Goal: Information Seeking & Learning: Learn about a topic

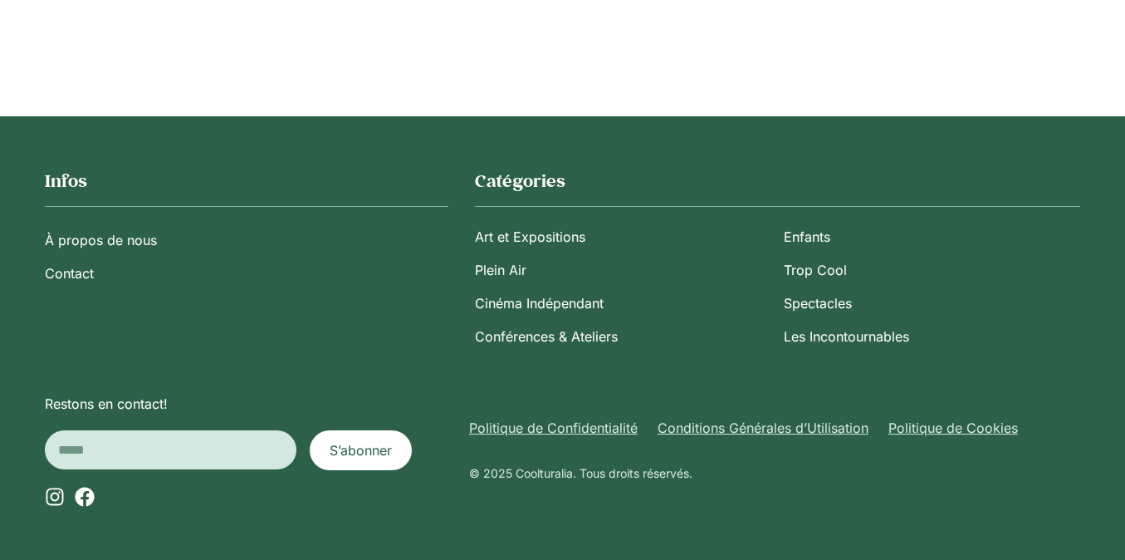
scroll to position [17544, 0]
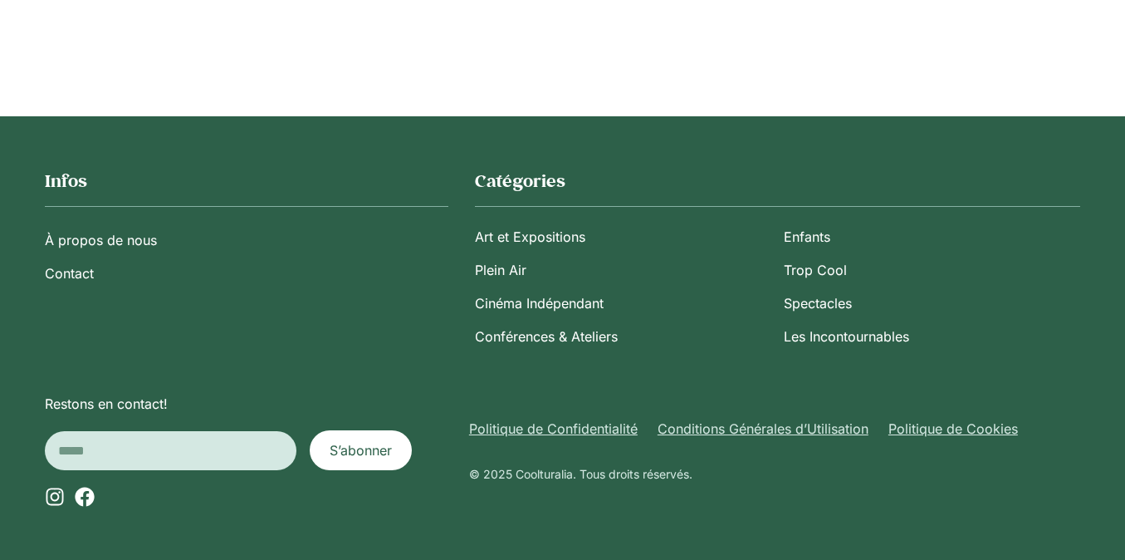
scroll to position [28277, 0]
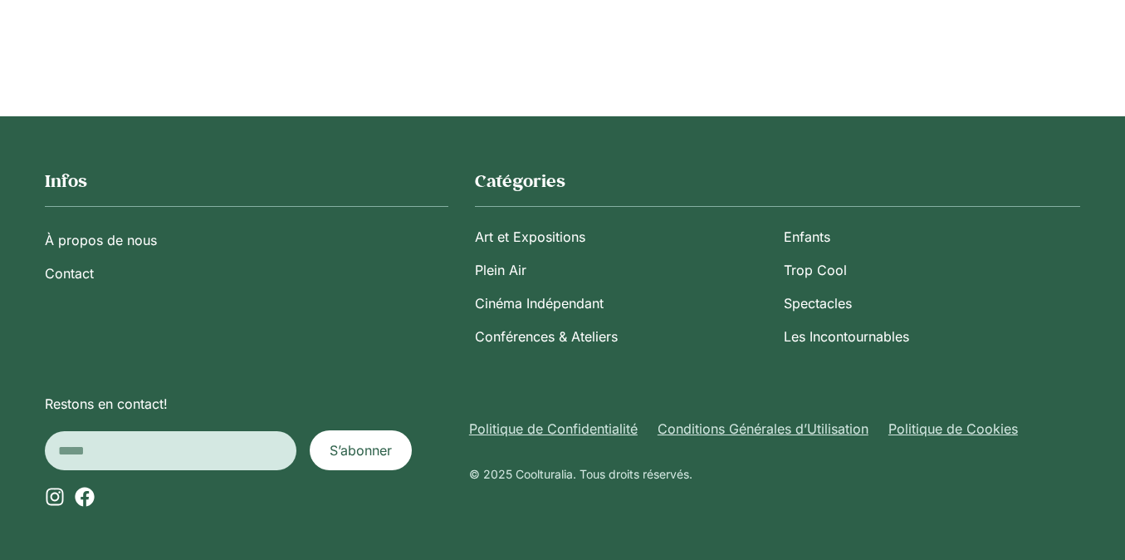
scroll to position [37663, 0]
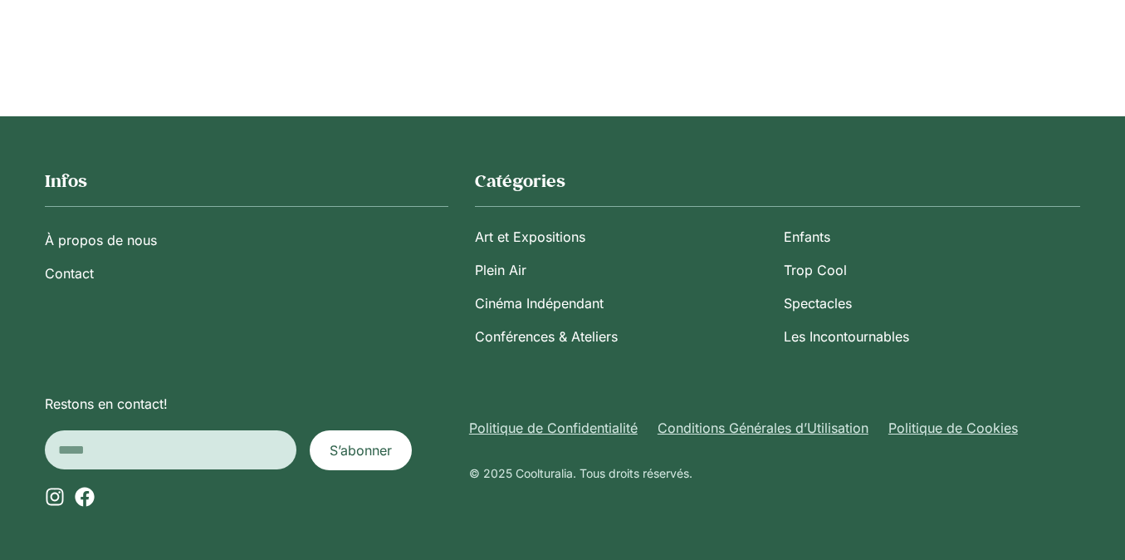
scroll to position [50904, 0]
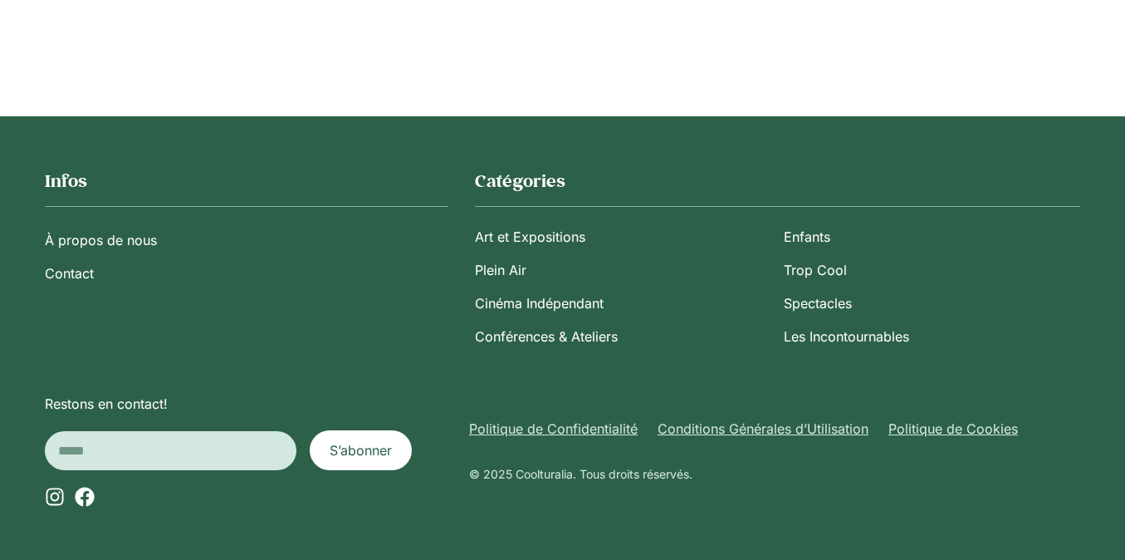
scroll to position [61530, 0]
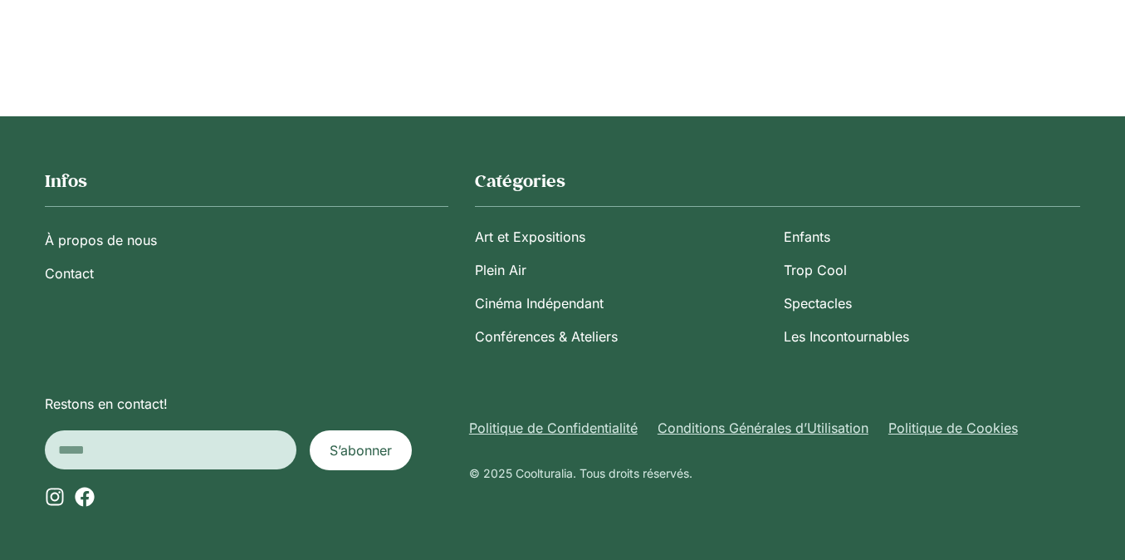
scroll to position [65744, 0]
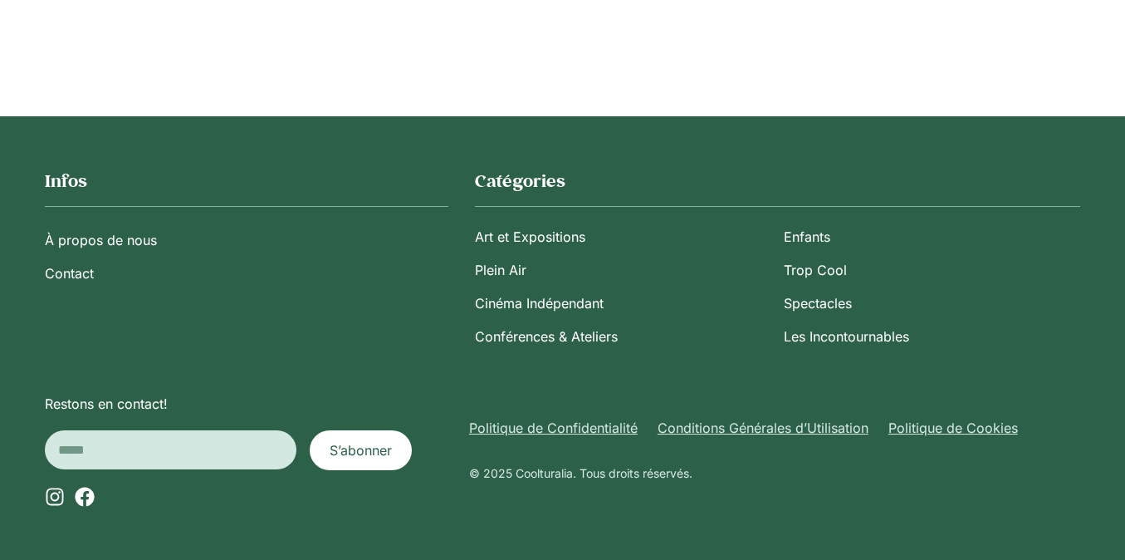
scroll to position [76394, 0]
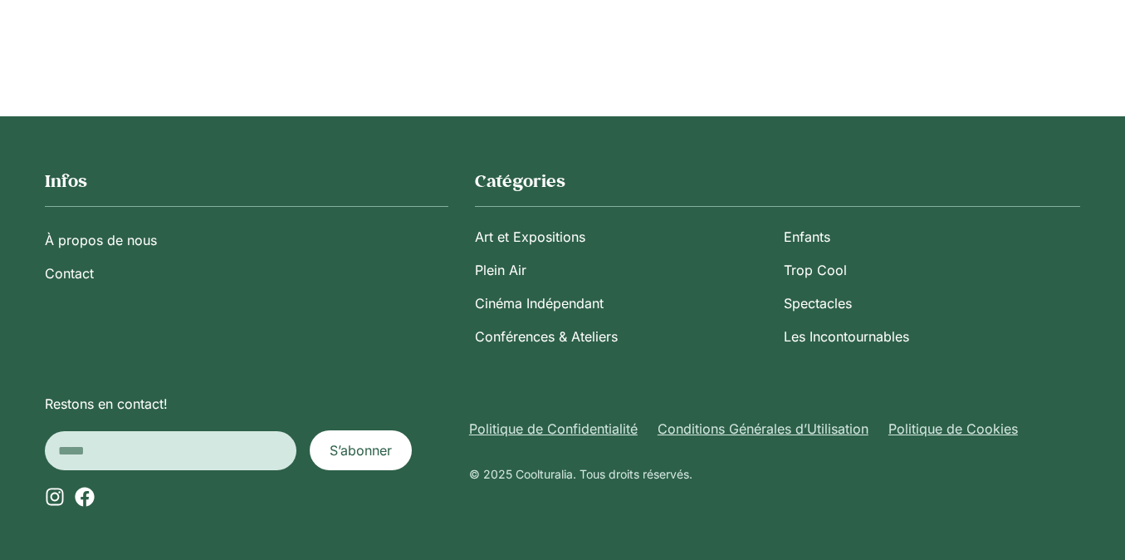
scroll to position [86911, 0]
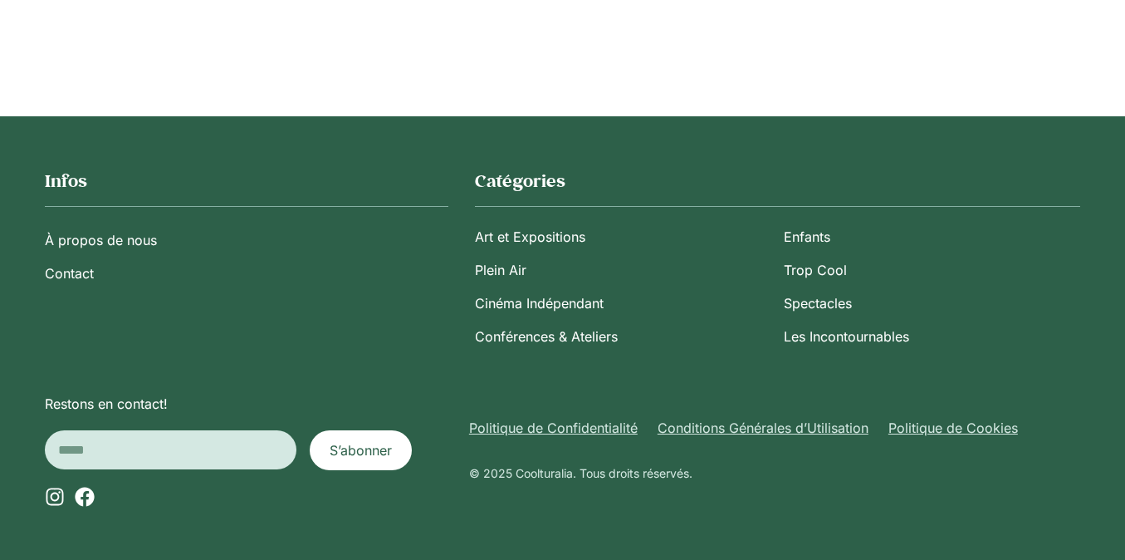
scroll to position [101435, 0]
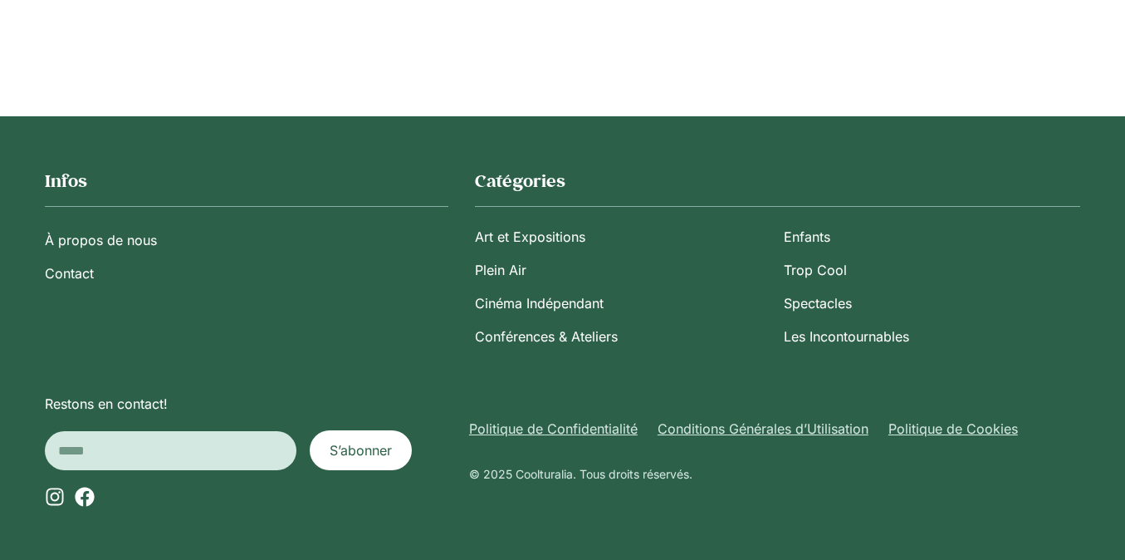
click at [0, 0] on rect at bounding box center [0, 0] width 0 height 0
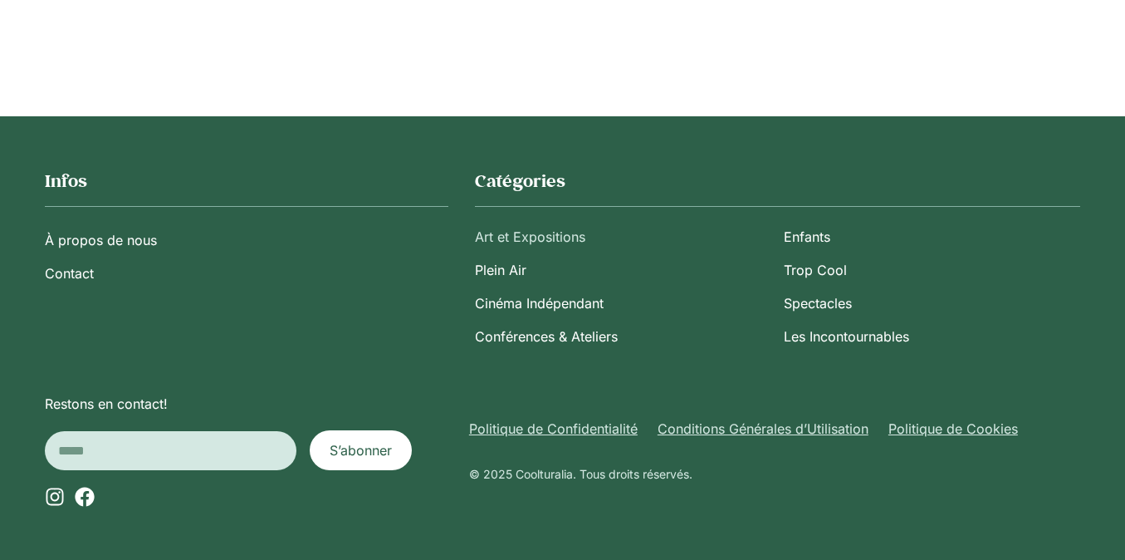
scroll to position [110089, 0]
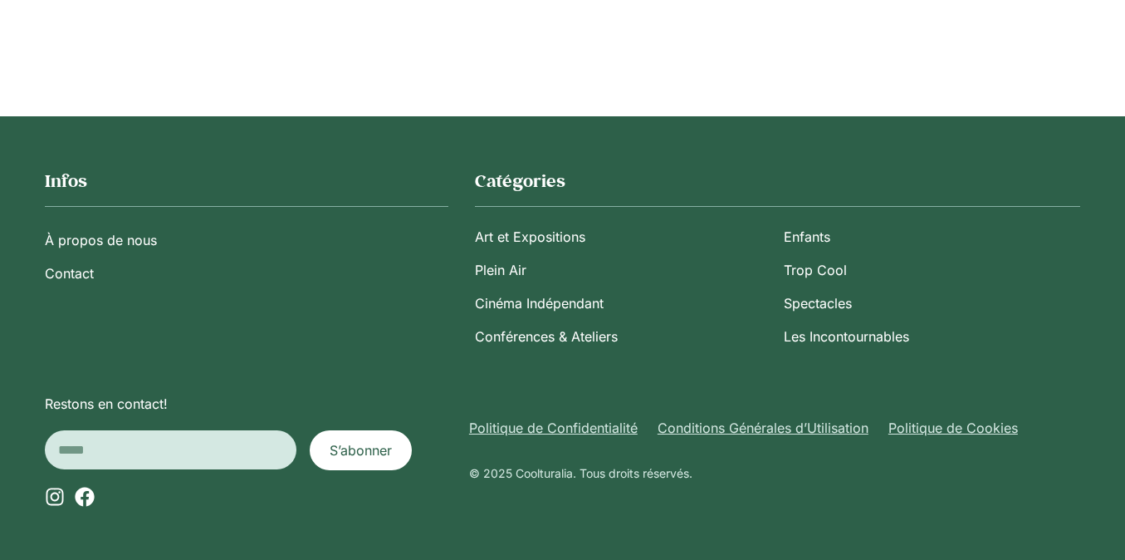
scroll to position [120642, 0]
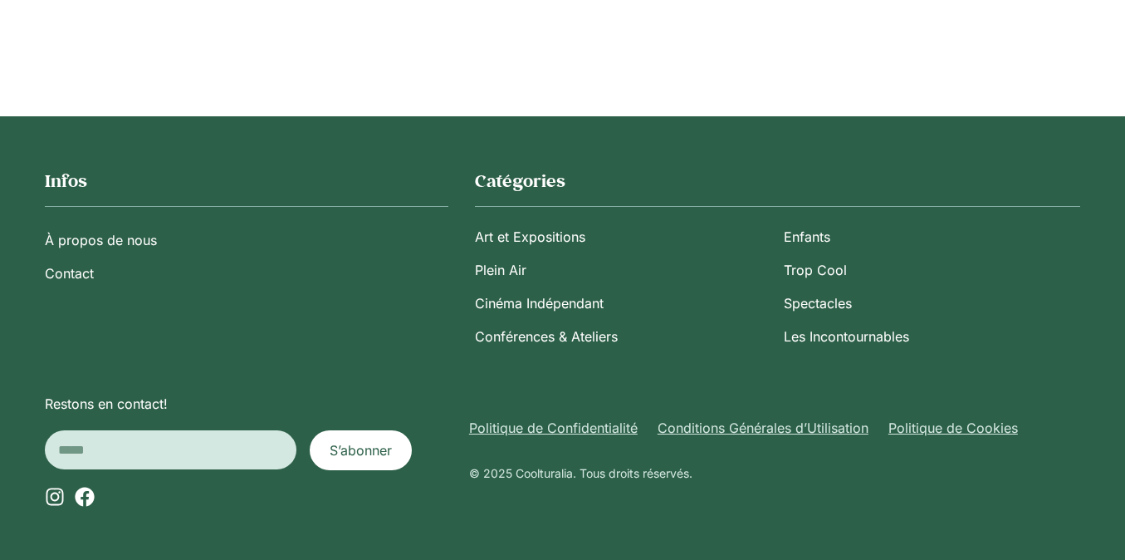
scroll to position [131251, 0]
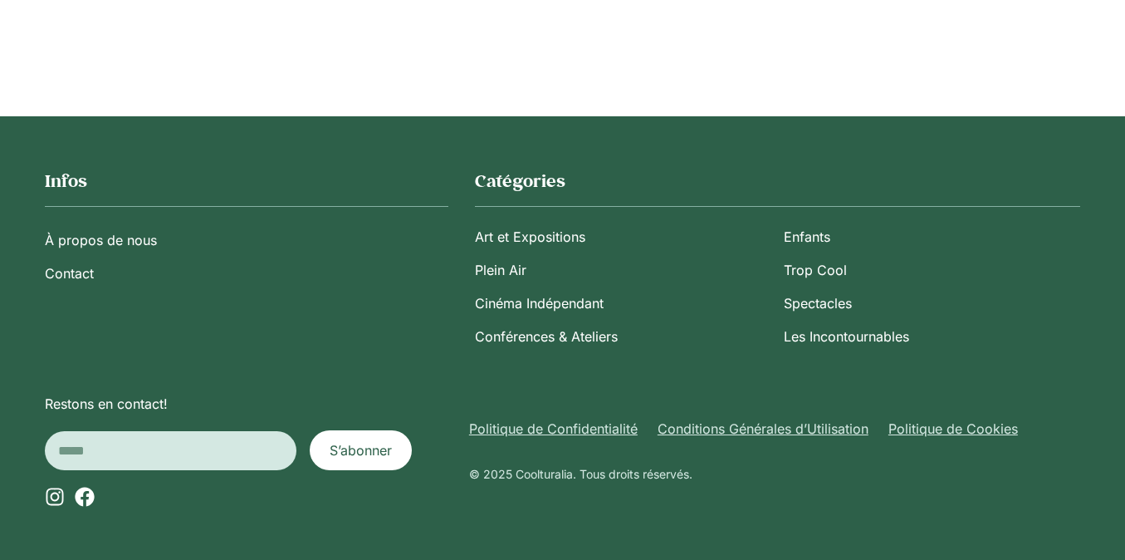
scroll to position [141656, 0]
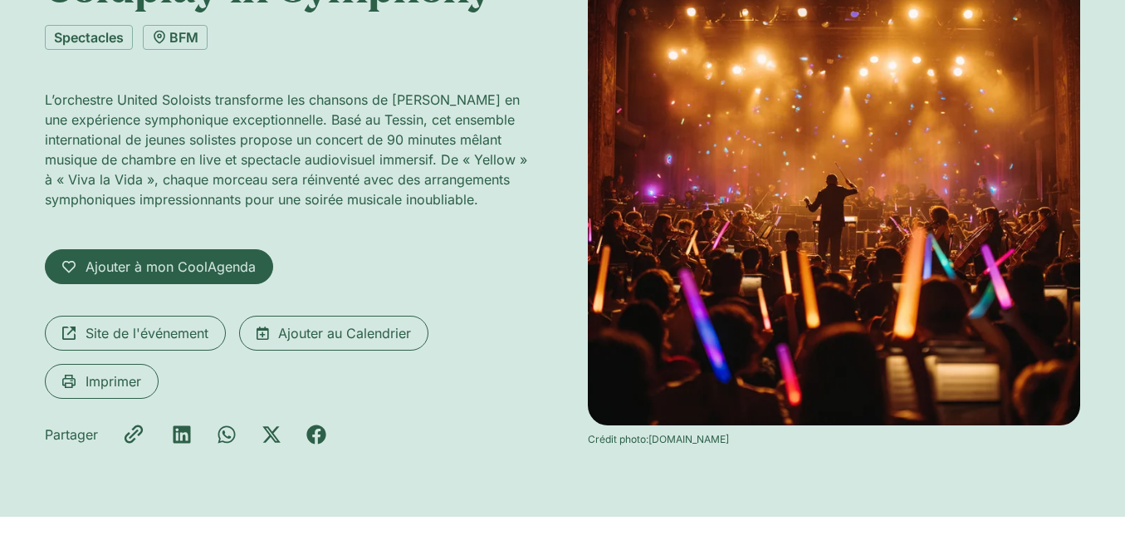
scroll to position [209, 0]
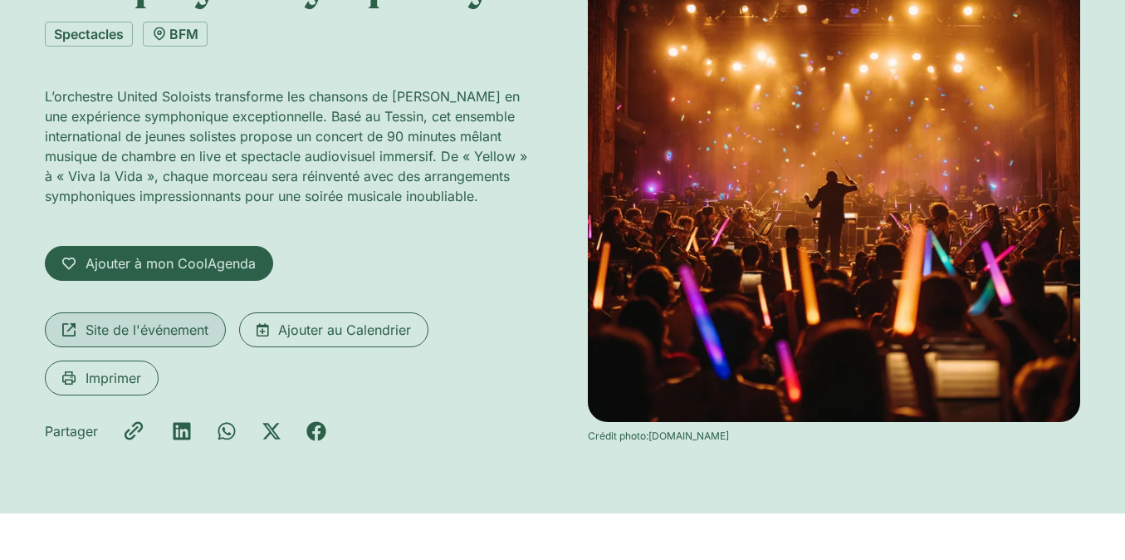
click at [175, 339] on link "Site de l'événement" at bounding box center [135, 329] width 181 height 35
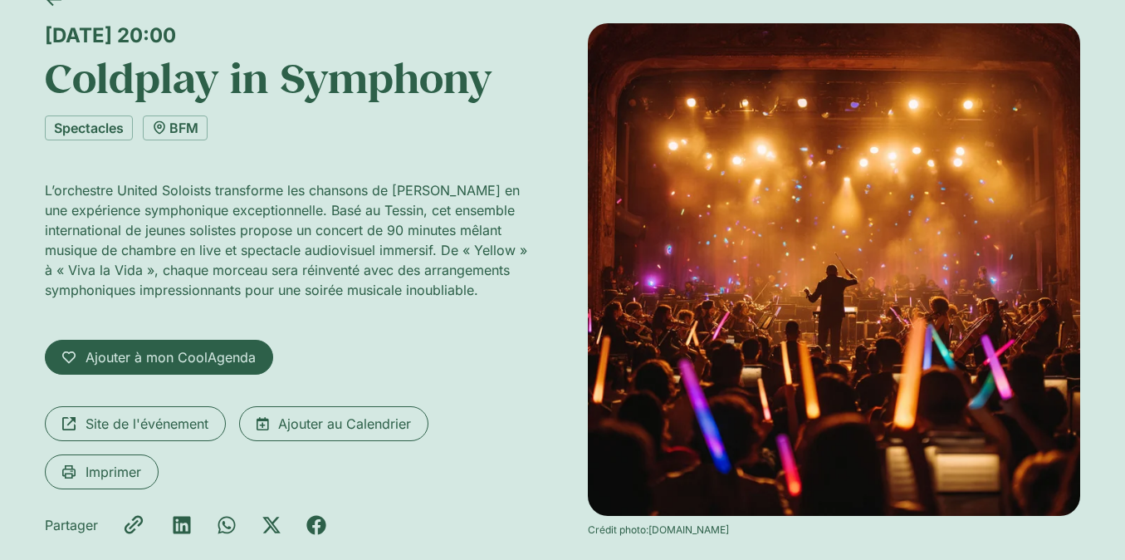
scroll to position [124, 0]
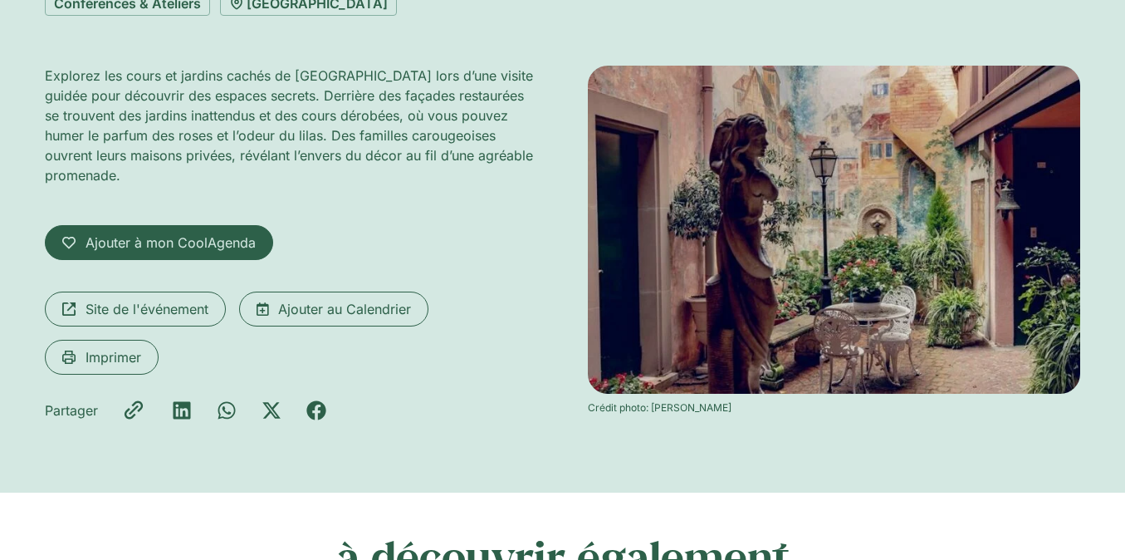
scroll to position [253, 0]
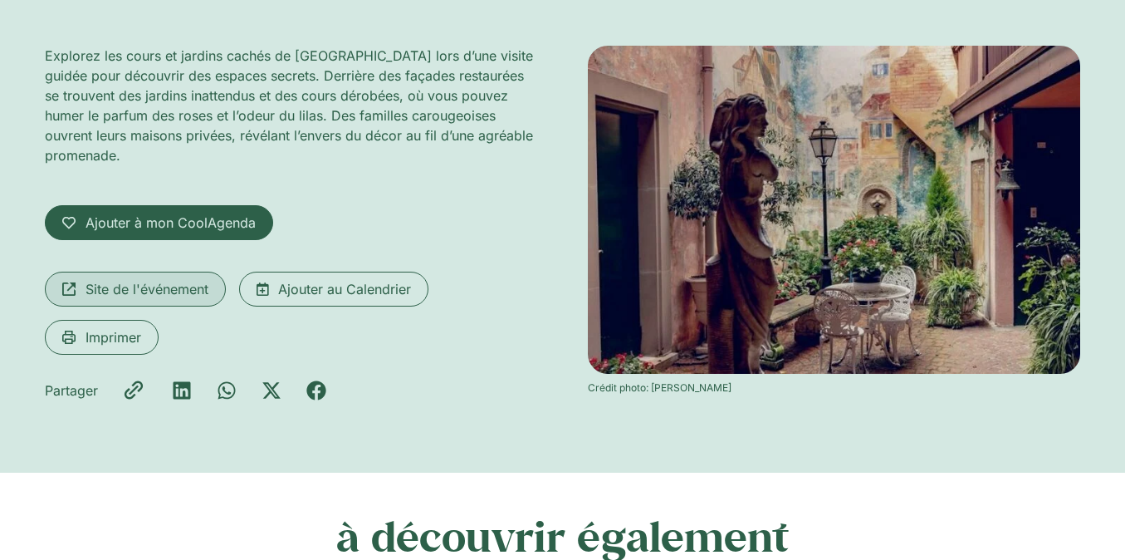
click at [164, 279] on span "Site de l'événement" at bounding box center [147, 289] width 123 height 20
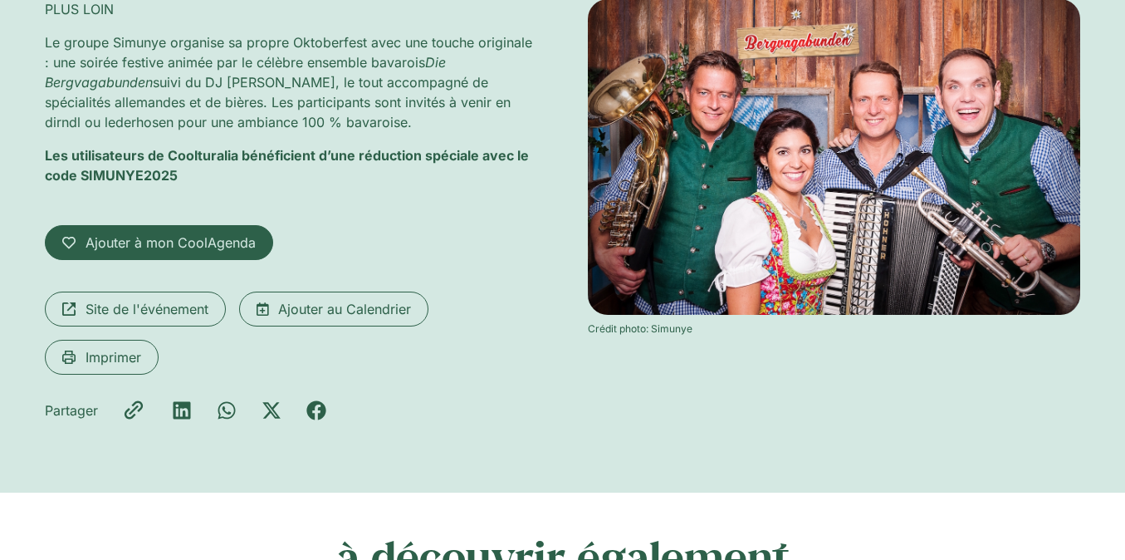
scroll to position [306, 0]
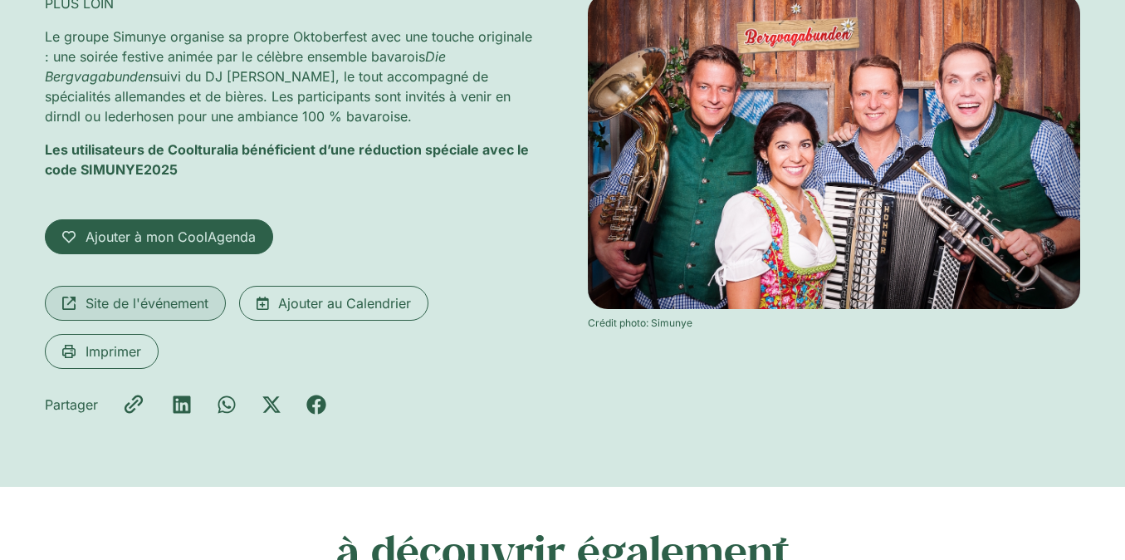
click at [191, 312] on link "Site de l'événement" at bounding box center [135, 303] width 181 height 35
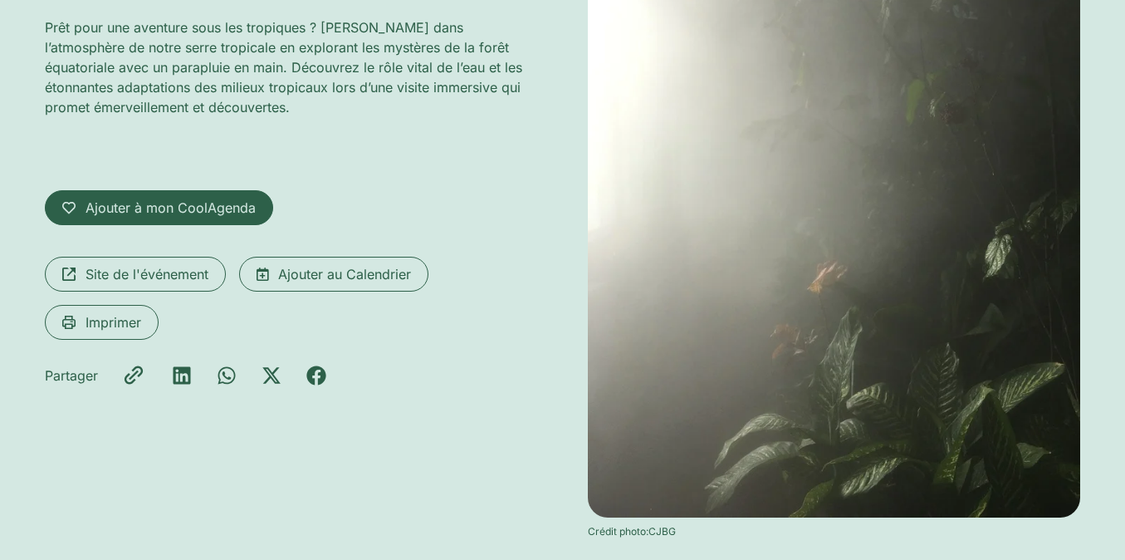
scroll to position [279, 0]
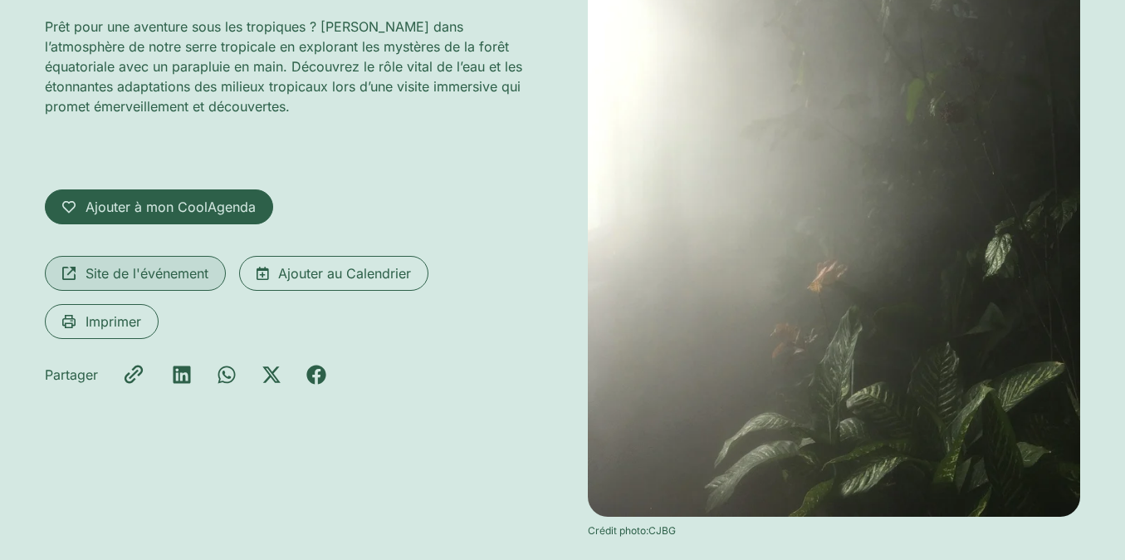
click at [136, 276] on span "Site de l'événement" at bounding box center [147, 273] width 123 height 20
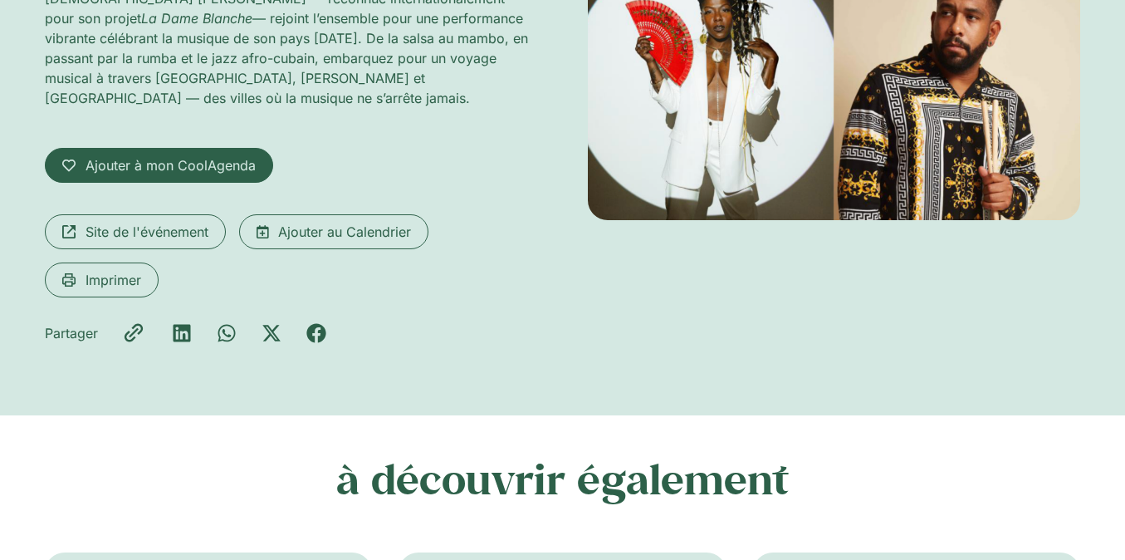
scroll to position [368, 0]
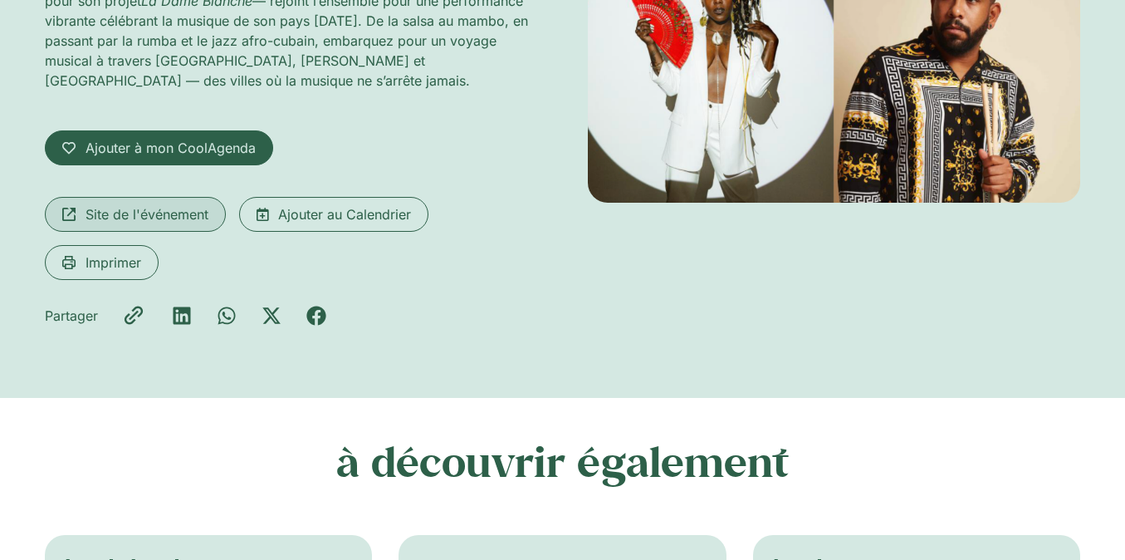
click at [192, 212] on span "Site de l'événement" at bounding box center [147, 214] width 123 height 20
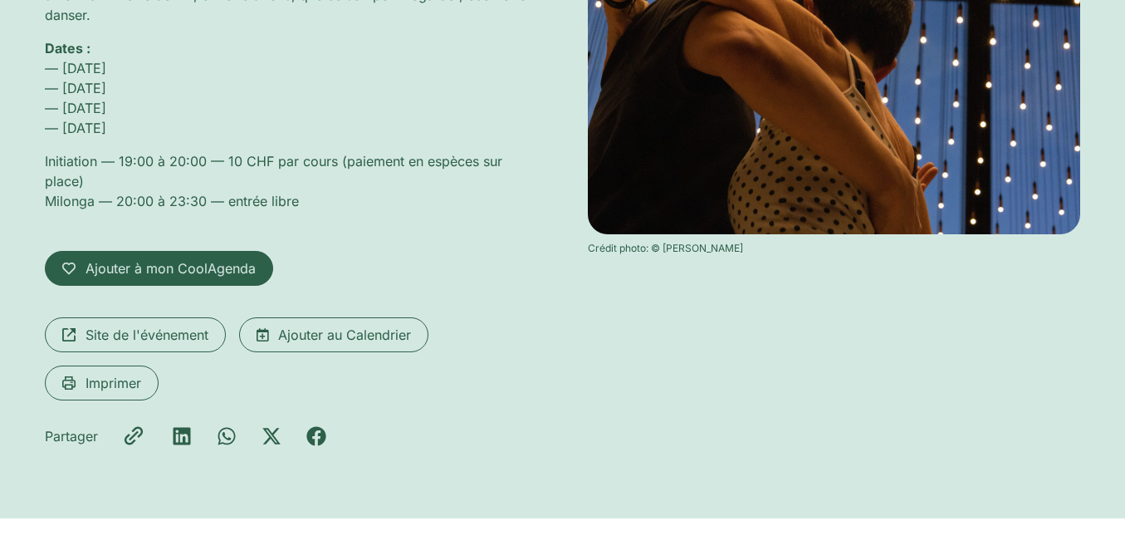
scroll to position [373, 0]
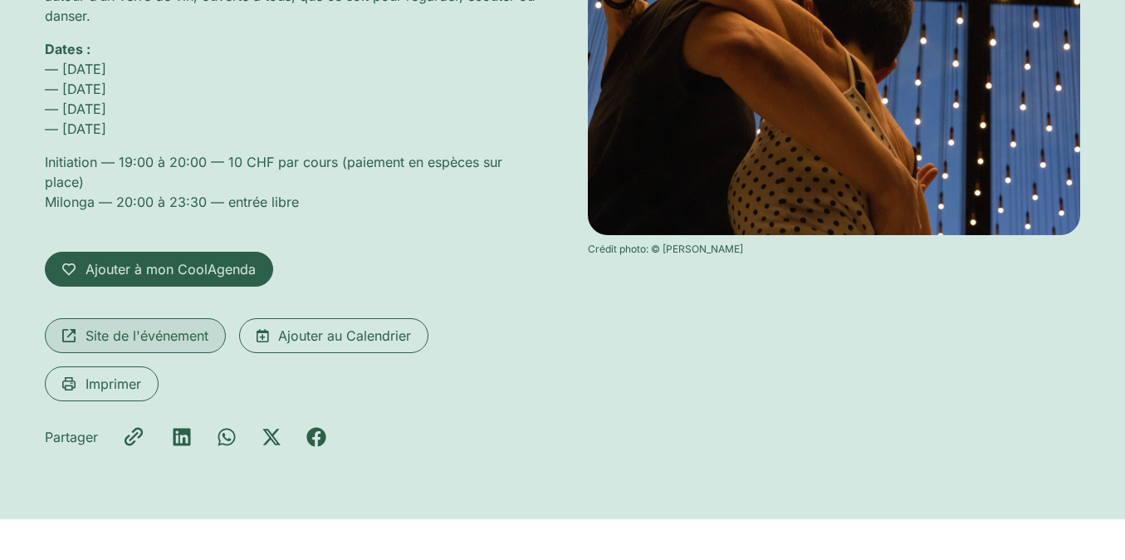
click at [181, 345] on link "Site de l'événement" at bounding box center [135, 335] width 181 height 35
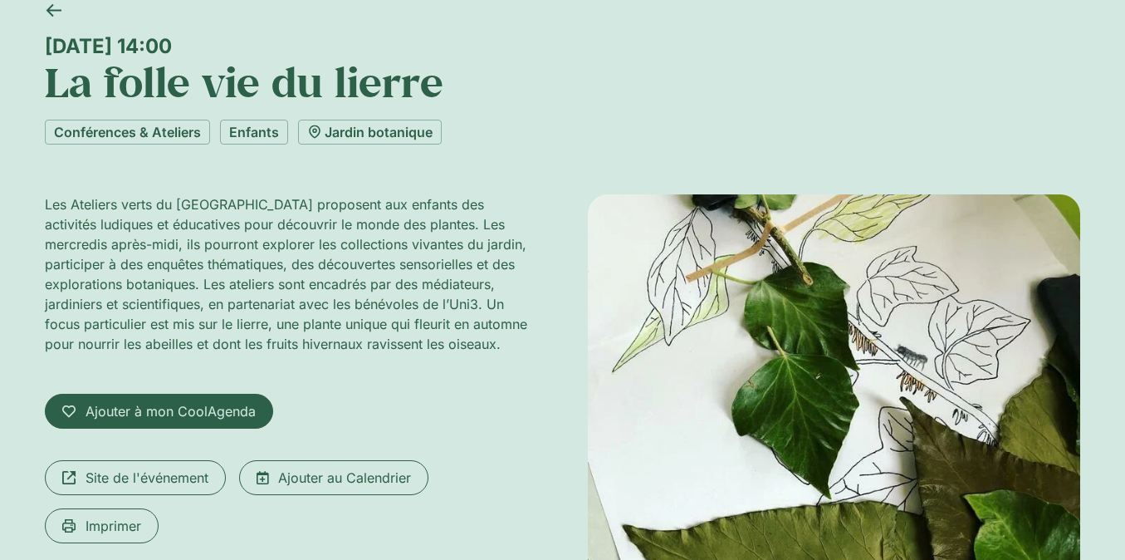
scroll to position [228, 0]
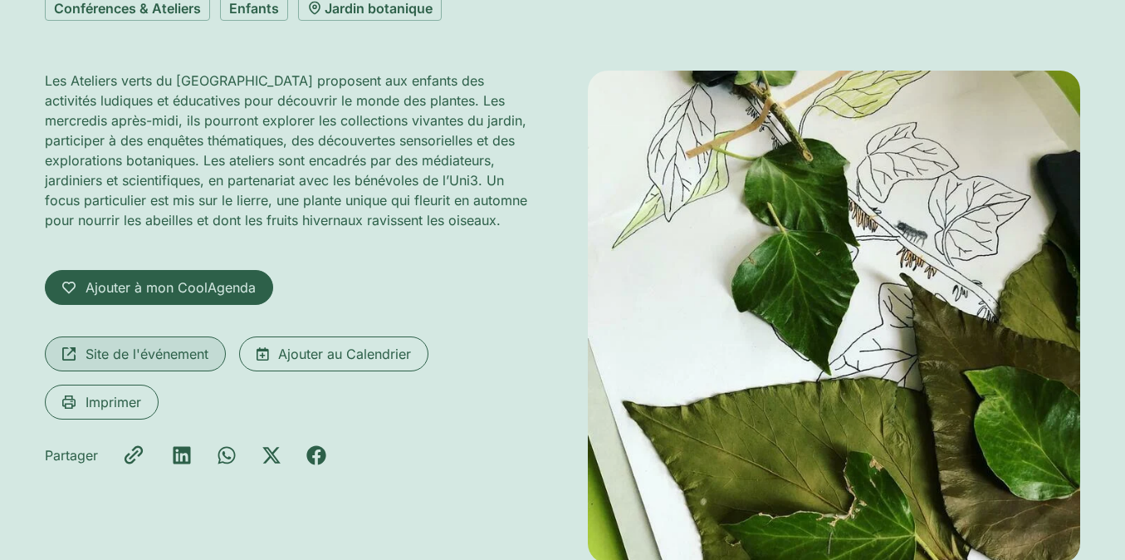
click at [166, 359] on span "Site de l'événement" at bounding box center [147, 354] width 123 height 20
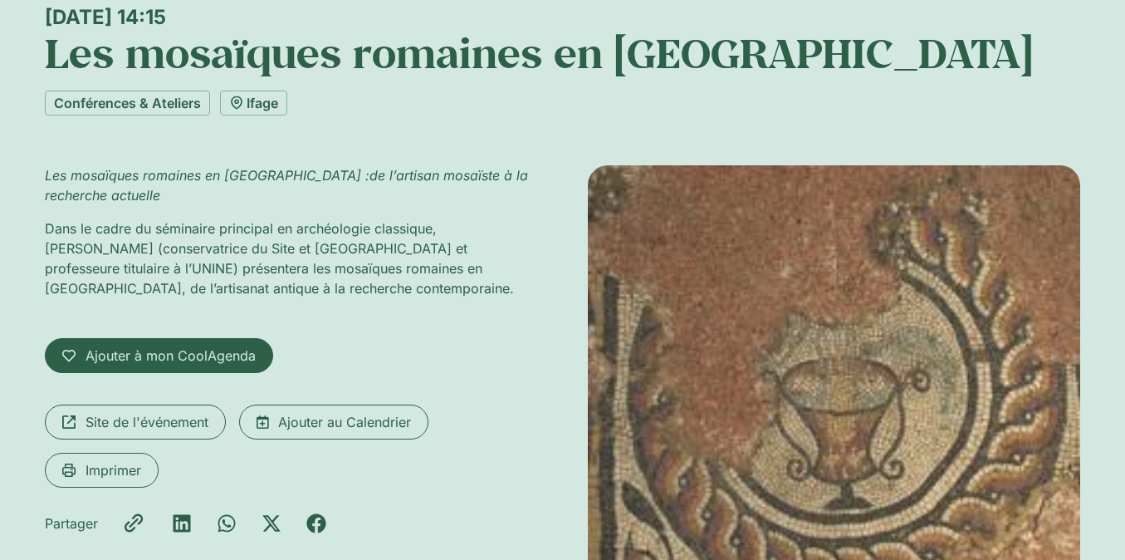
scroll to position [137, 0]
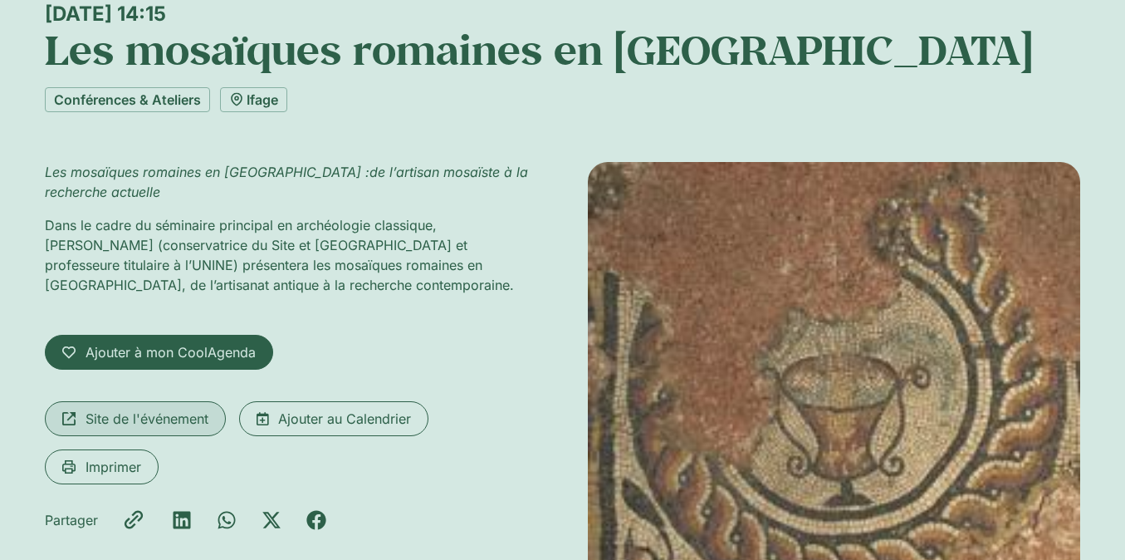
click at [175, 420] on span "Site de l'événement" at bounding box center [147, 418] width 123 height 20
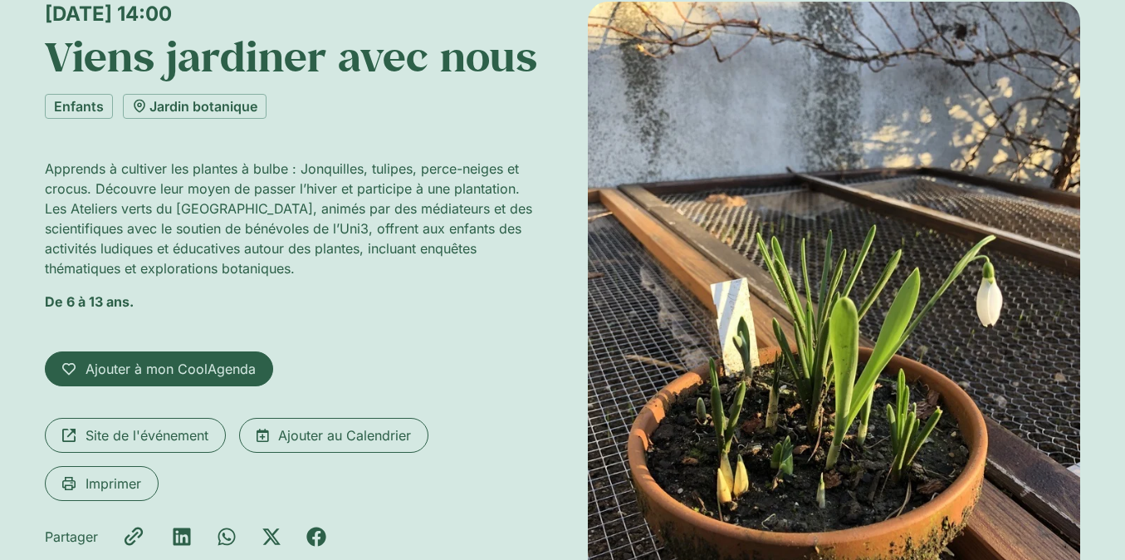
scroll to position [198, 0]
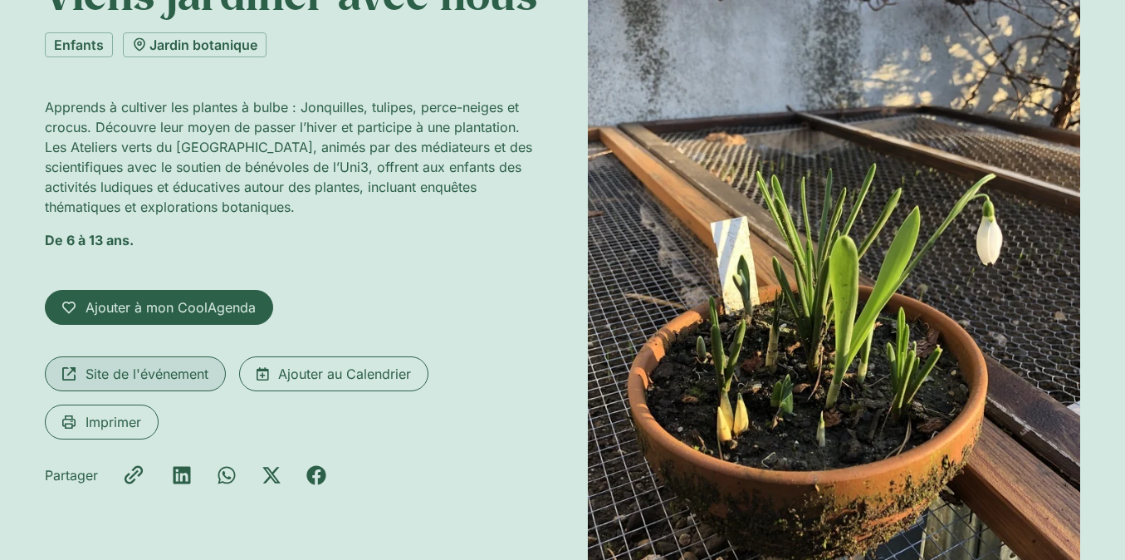
click at [188, 379] on span "Site de l'événement" at bounding box center [147, 374] width 123 height 20
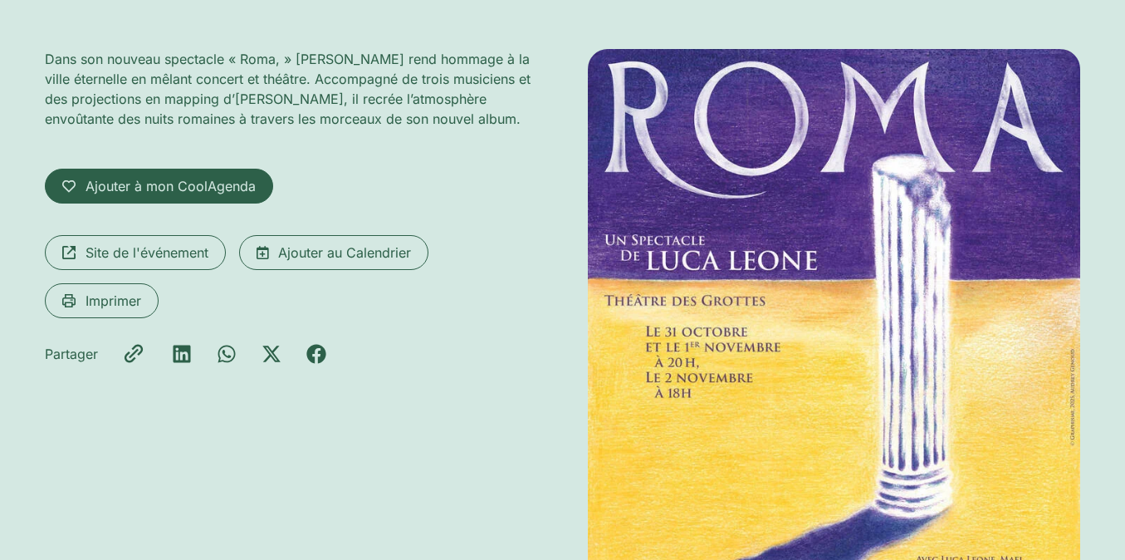
scroll to position [291, 0]
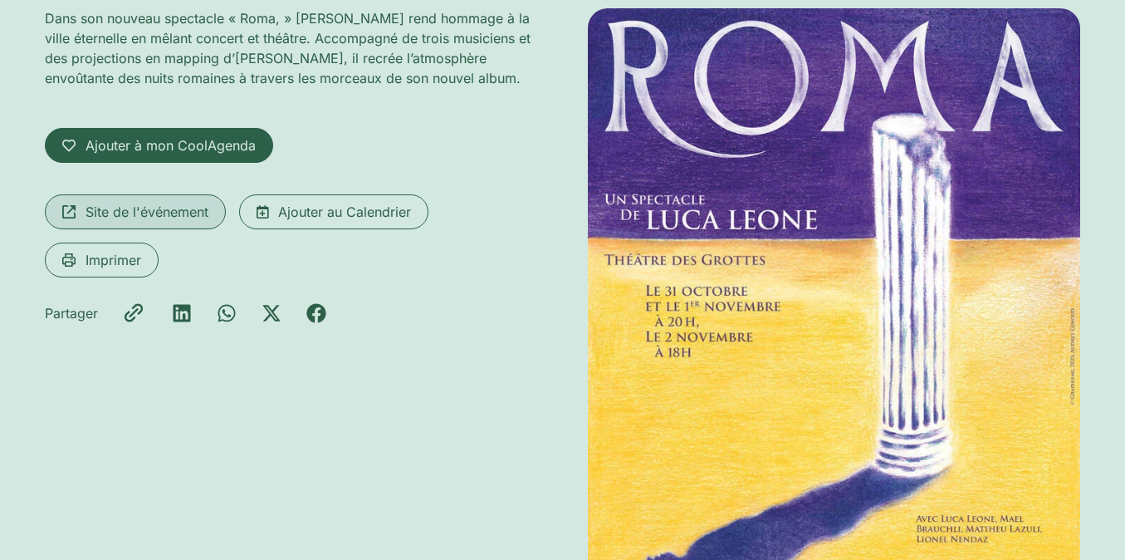
click at [173, 218] on span "Site de l'événement" at bounding box center [147, 212] width 123 height 20
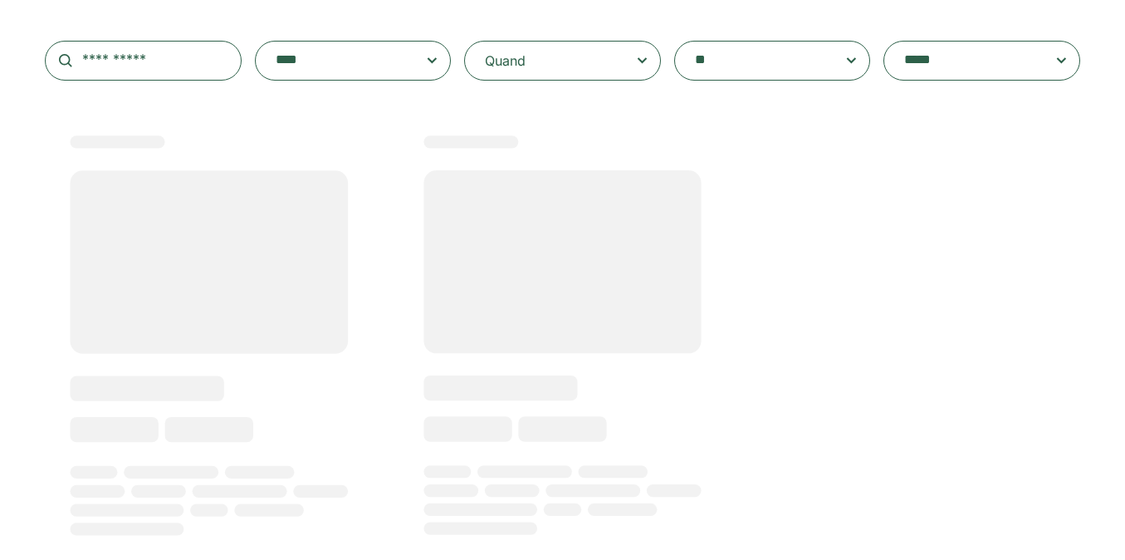
scroll to position [398, 0]
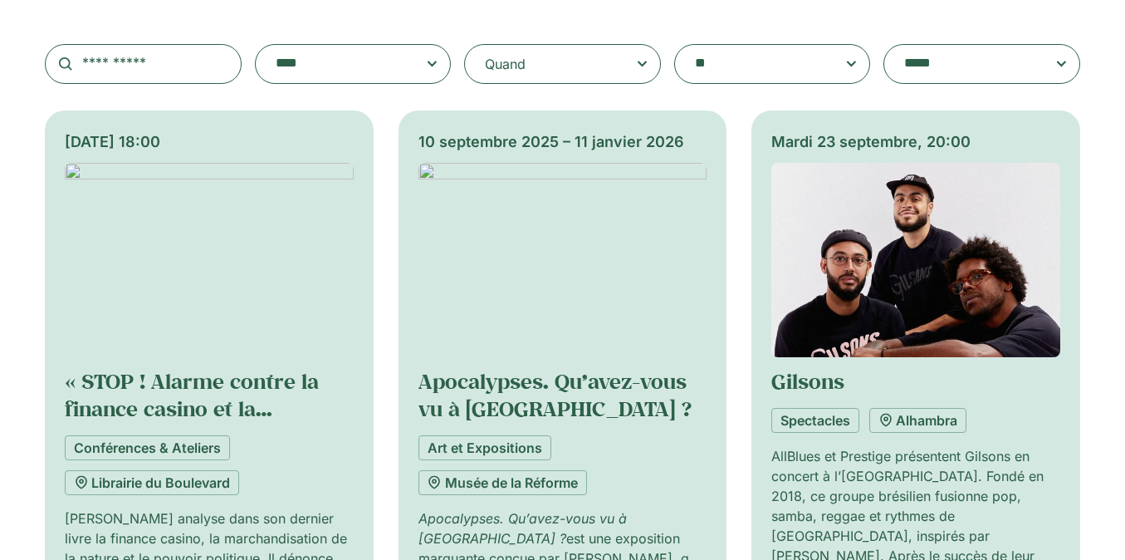
click at [508, 47] on div "Quand" at bounding box center [562, 64] width 197 height 40
click at [0, 0] on input "Quand" at bounding box center [0, 0] width 0 height 0
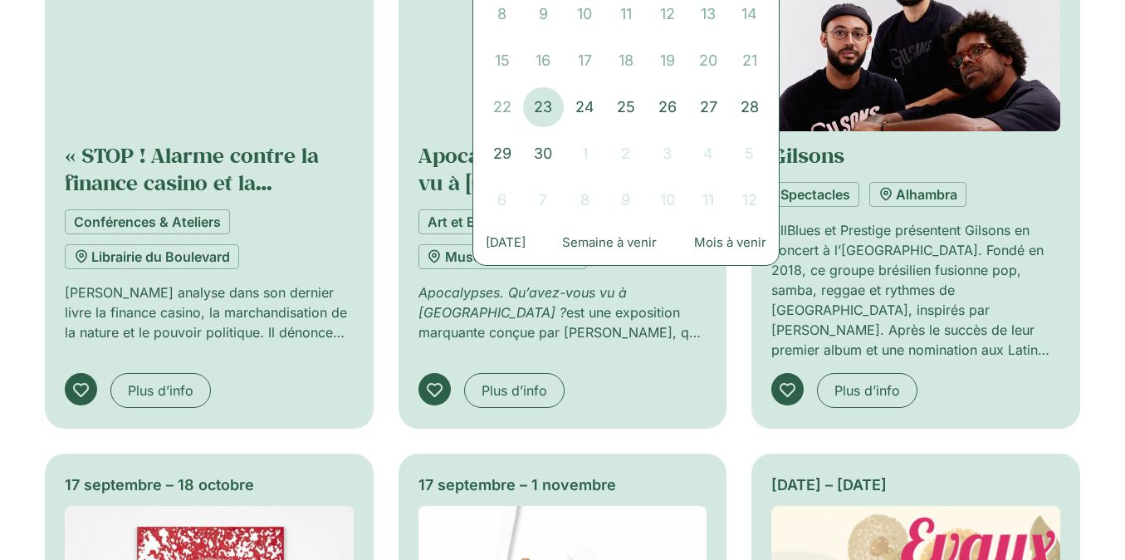
scroll to position [633, 0]
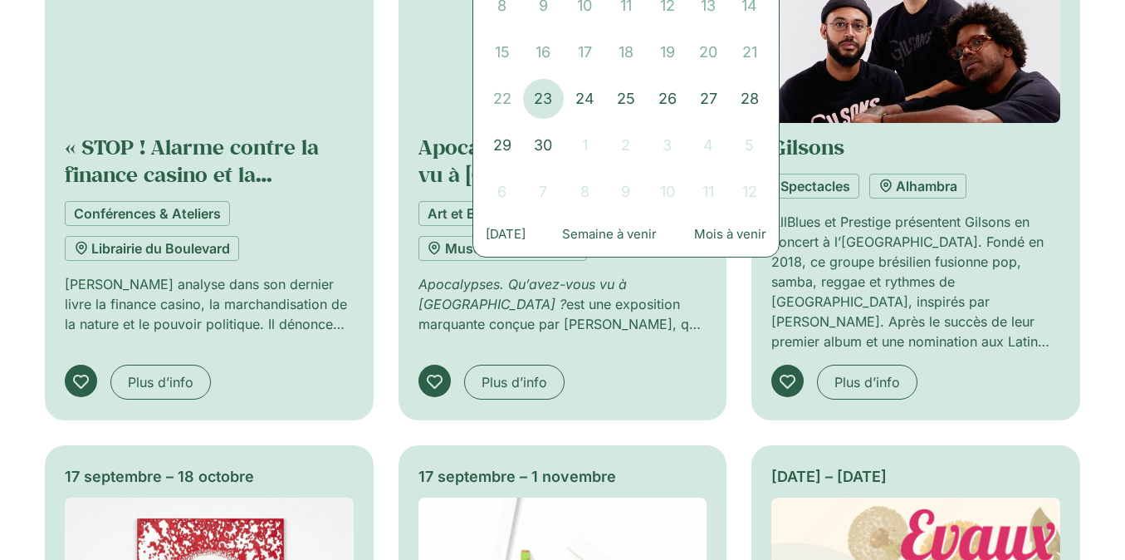
click at [730, 227] on button "Mois à venir" at bounding box center [730, 234] width 81 height 28
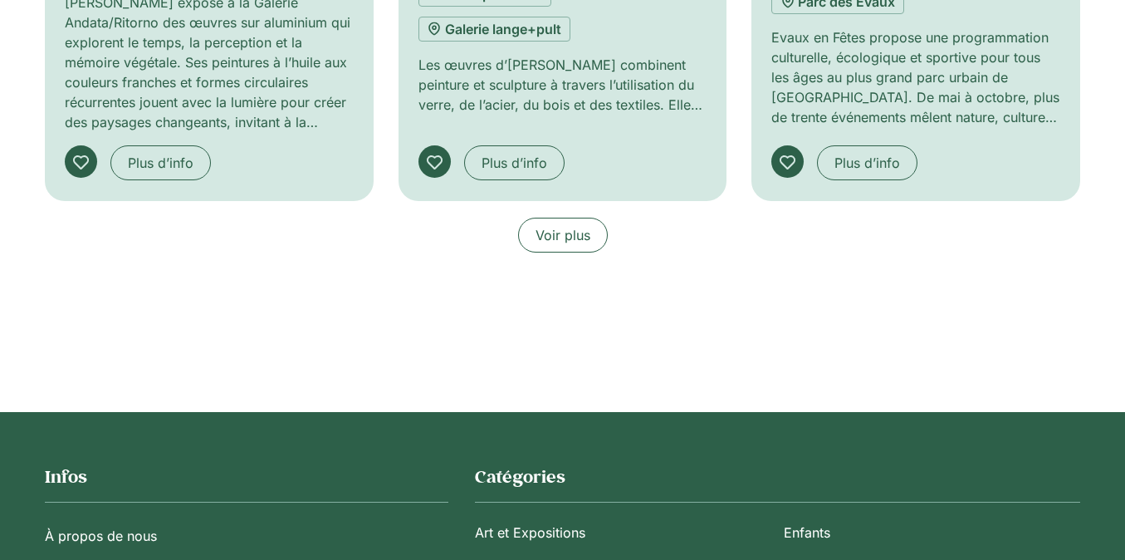
scroll to position [1364, 0]
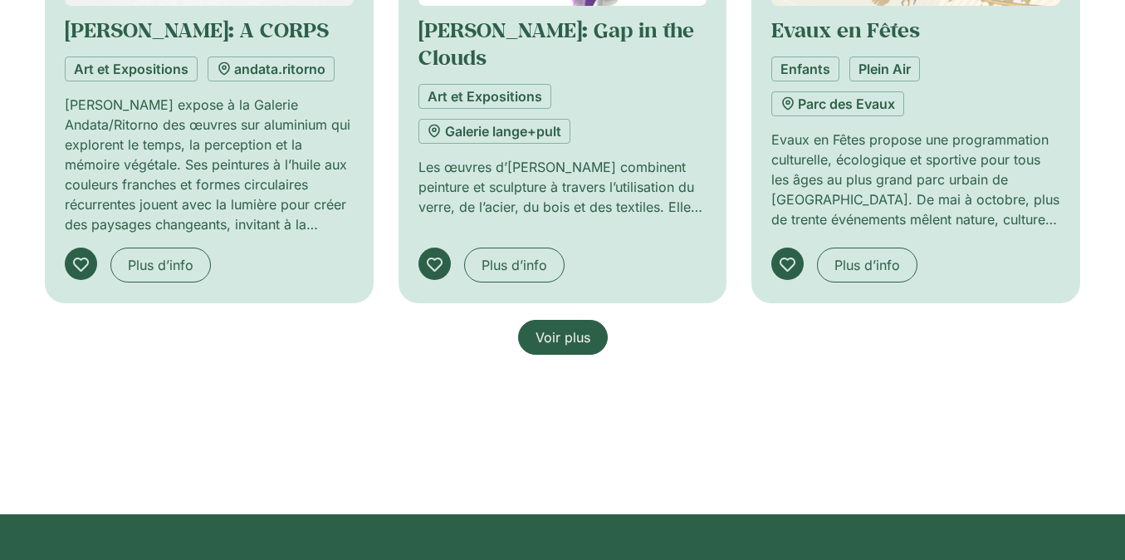
click at [570, 351] on link "Voir plus" at bounding box center [563, 337] width 90 height 35
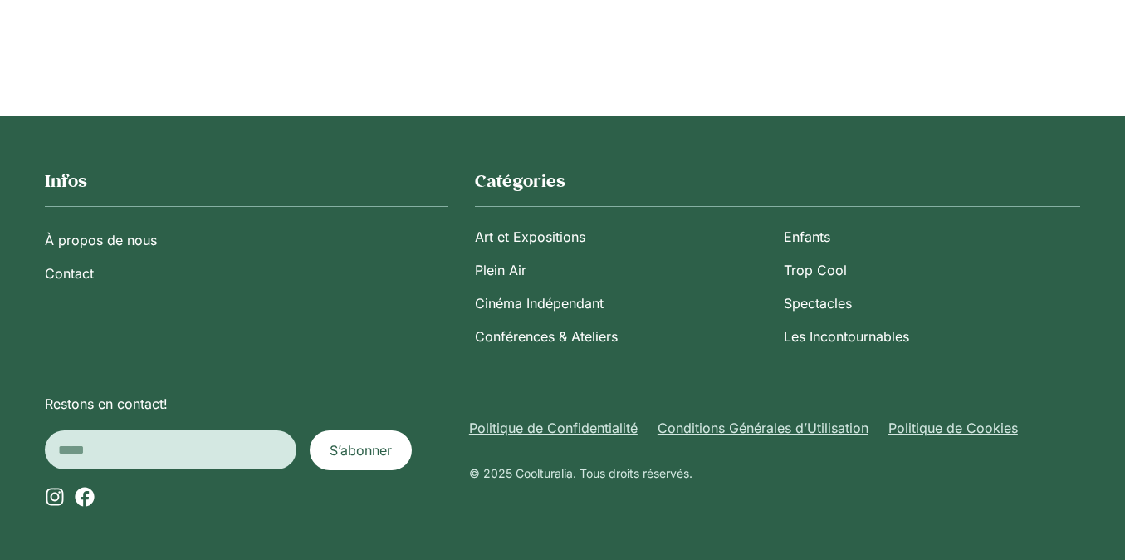
scroll to position [3064, 0]
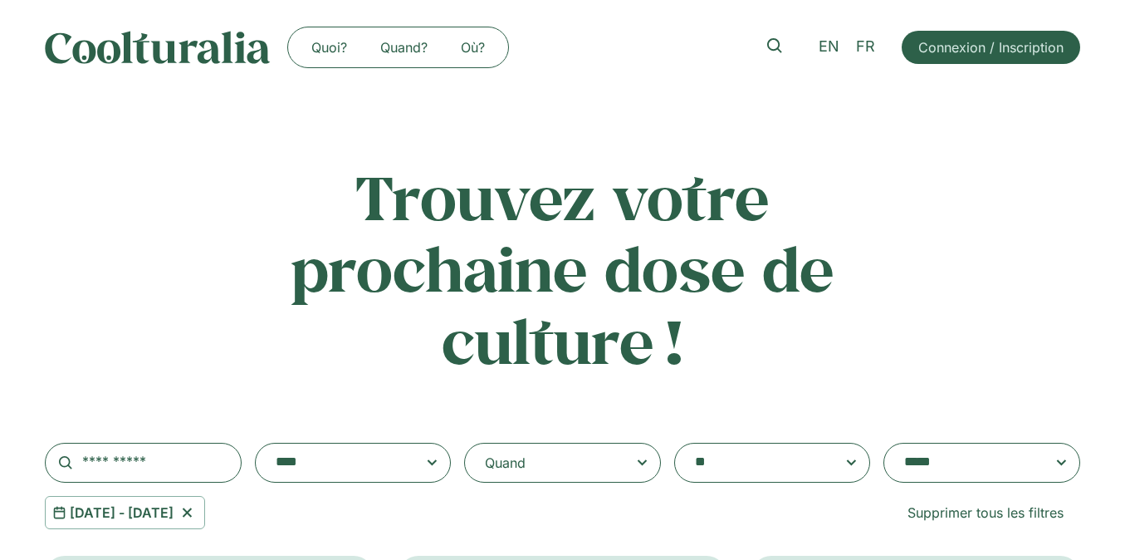
scroll to position [0, 0]
click at [596, 452] on div "Quand" at bounding box center [562, 462] width 197 height 40
click at [0, 0] on input "**********" at bounding box center [0, 0] width 0 height 0
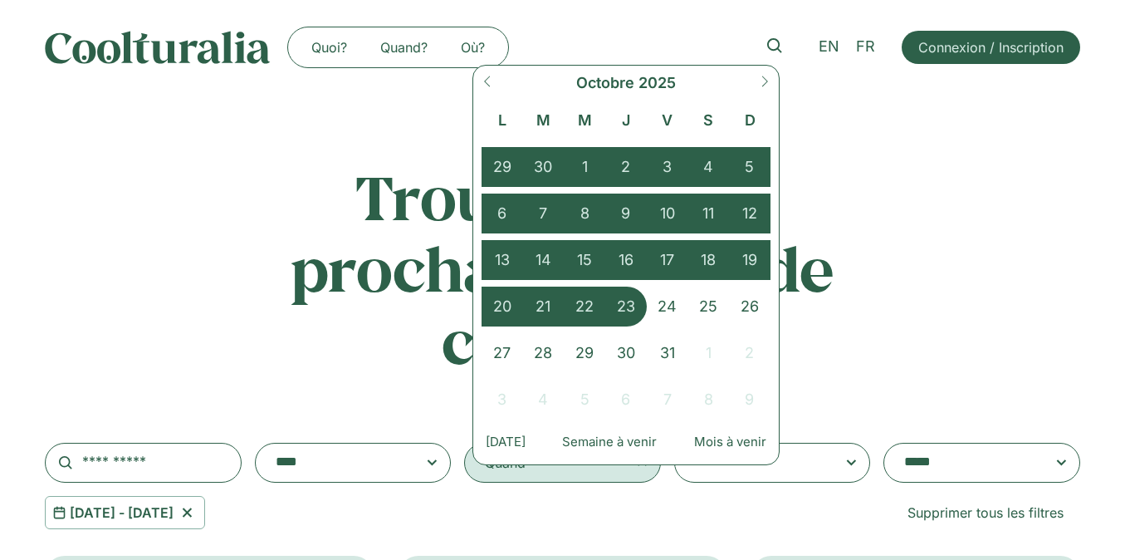
click at [760, 81] on icon at bounding box center [765, 82] width 12 height 12
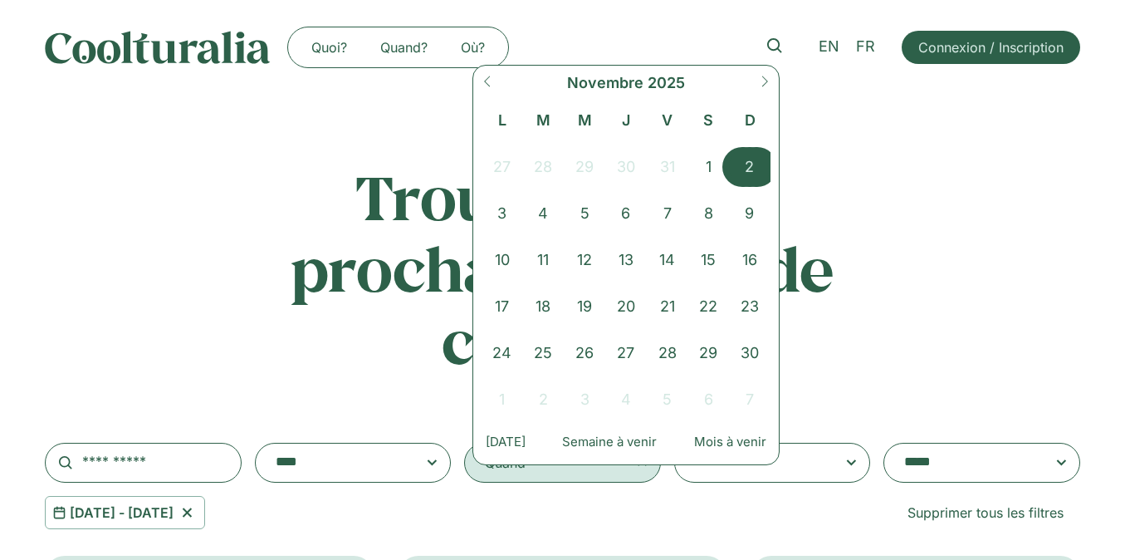
click at [754, 176] on span "2" at bounding box center [750, 167] width 42 height 40
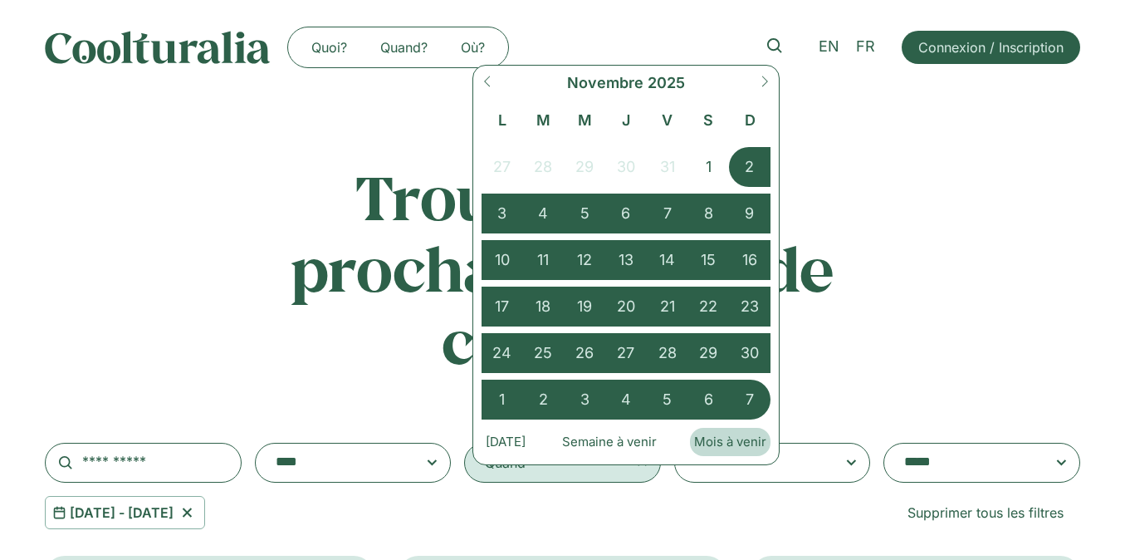
click at [753, 435] on button "Mois à venir" at bounding box center [730, 442] width 81 height 28
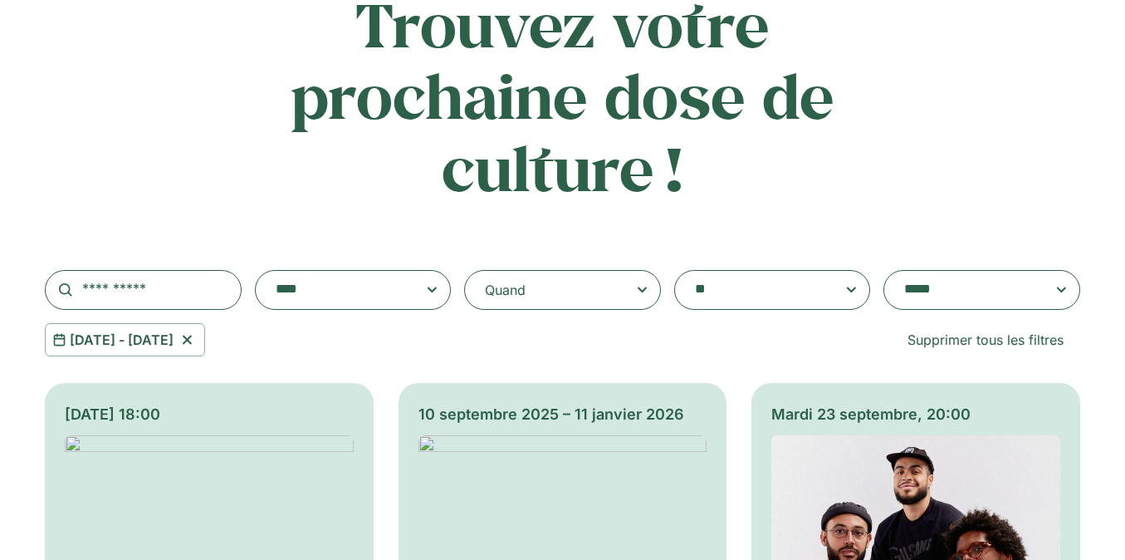
scroll to position [174, 0]
click at [638, 282] on icon at bounding box center [642, 289] width 21 height 20
click at [0, 0] on input "**********" at bounding box center [0, 0] width 0 height 0
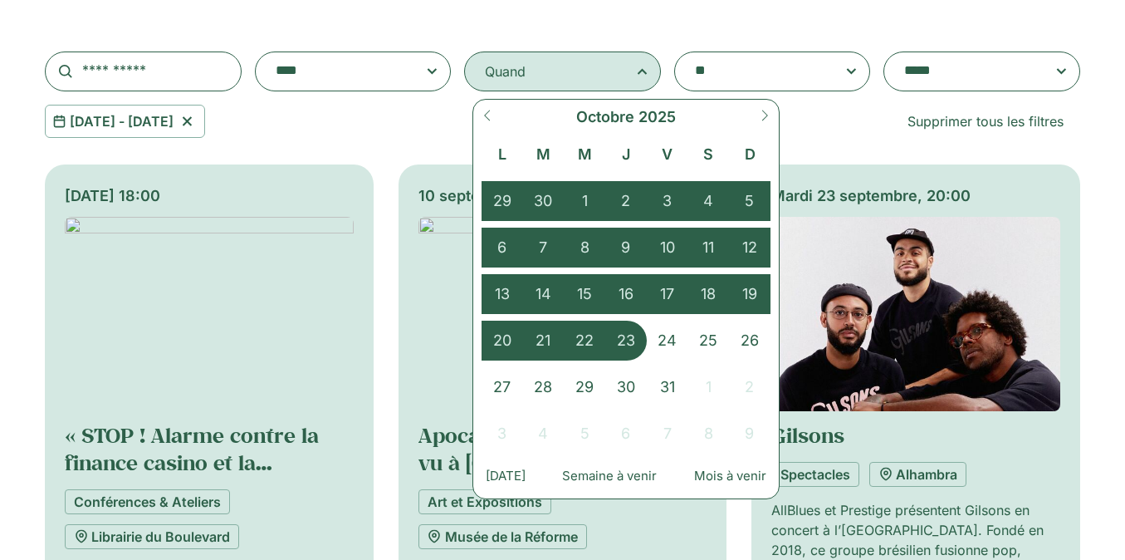
scroll to position [404, 0]
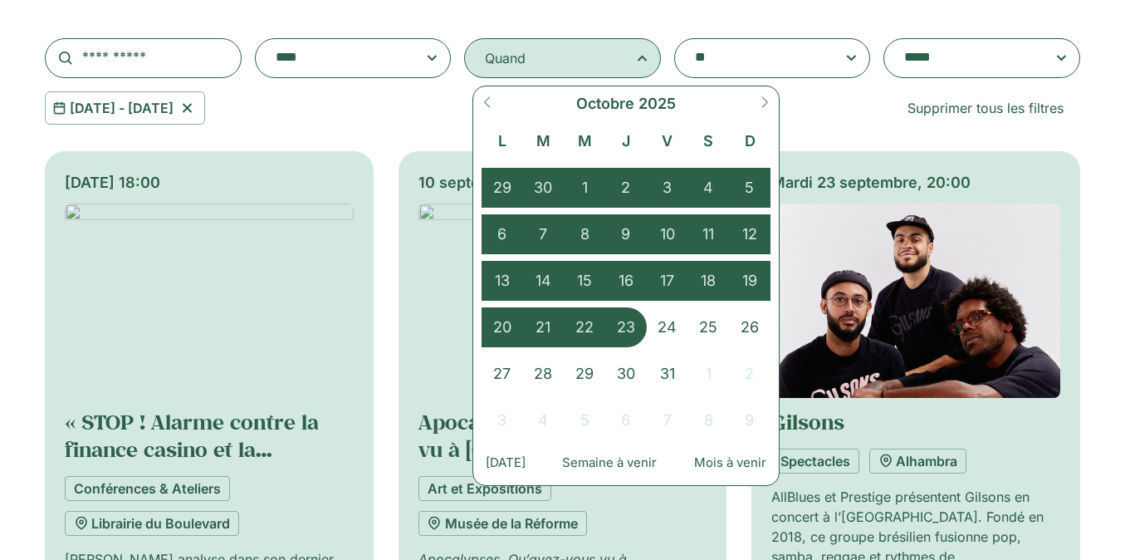
click at [760, 118] on span at bounding box center [764, 108] width 28 height 45
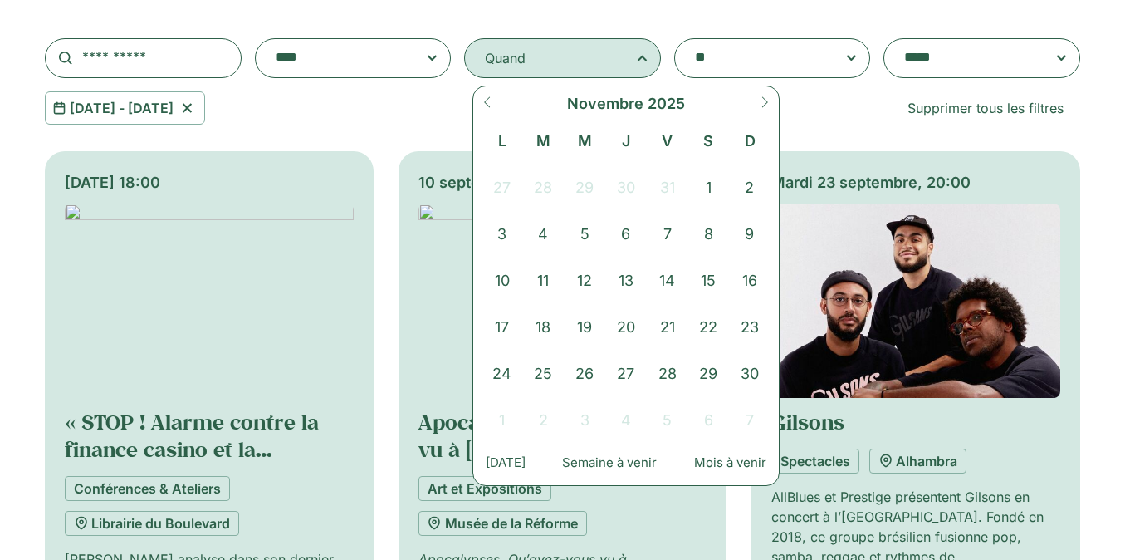
click at [768, 98] on icon at bounding box center [765, 102] width 12 height 12
click at [490, 103] on icon at bounding box center [488, 102] width 12 height 12
select select "**"
click at [753, 192] on span "2" at bounding box center [750, 188] width 42 height 40
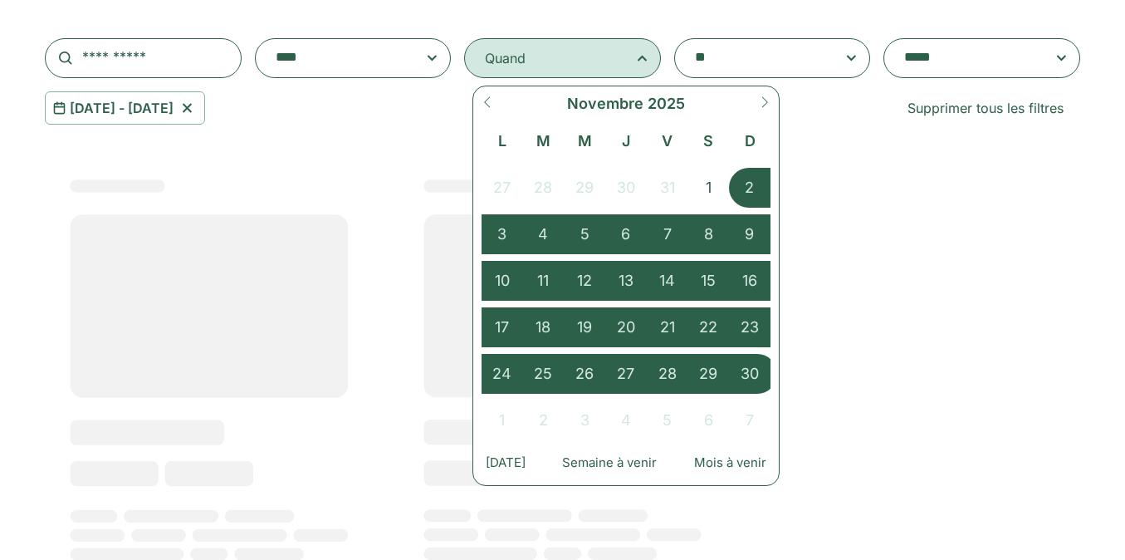
click at [750, 373] on span "30" at bounding box center [750, 374] width 42 height 40
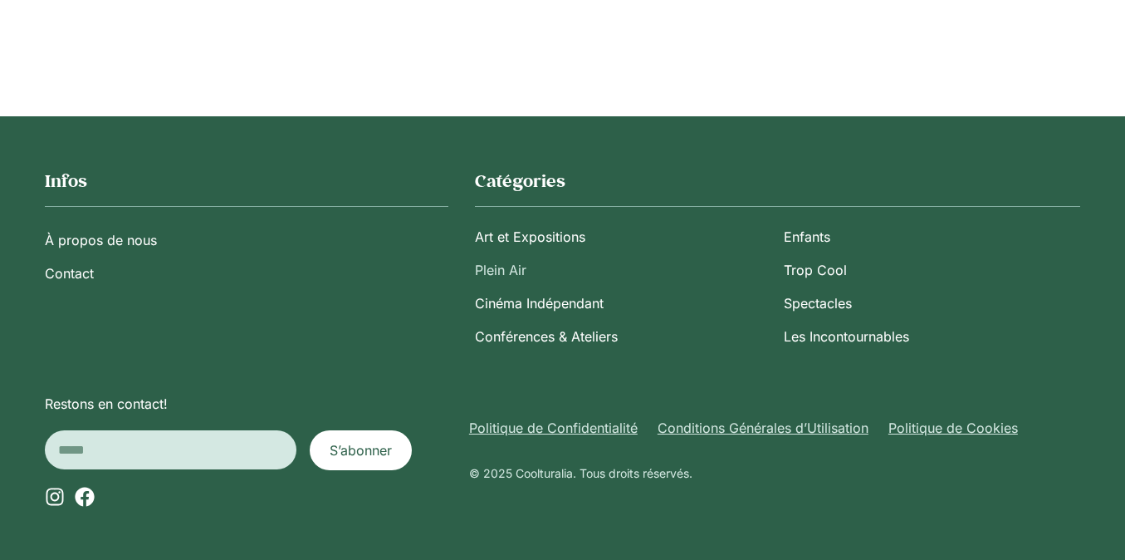
scroll to position [1676, 0]
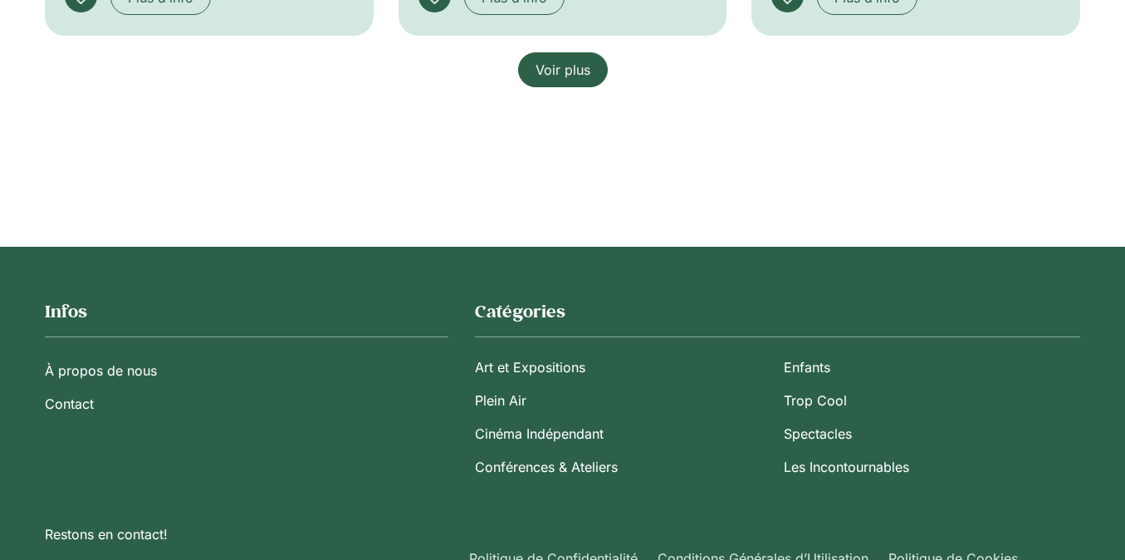
click at [543, 80] on span "Voir plus" at bounding box center [562, 70] width 55 height 20
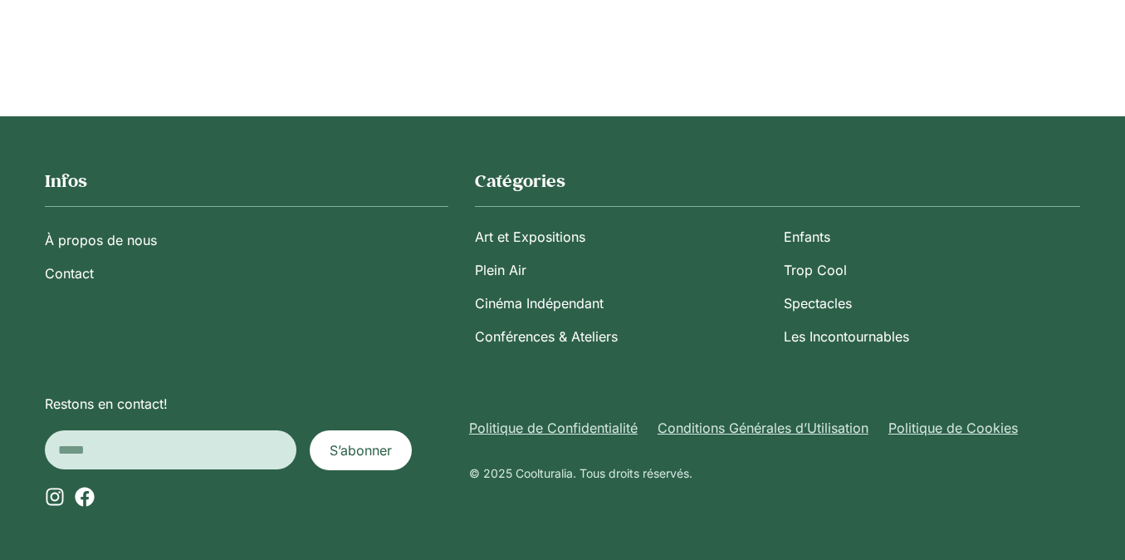
scroll to position [3283, 0]
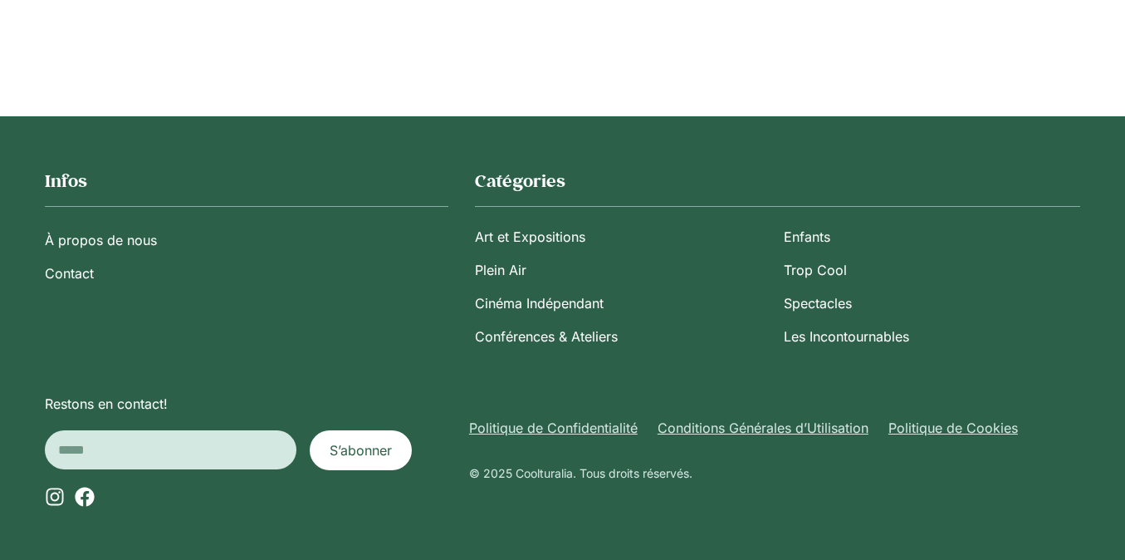
scroll to position [15030, 0]
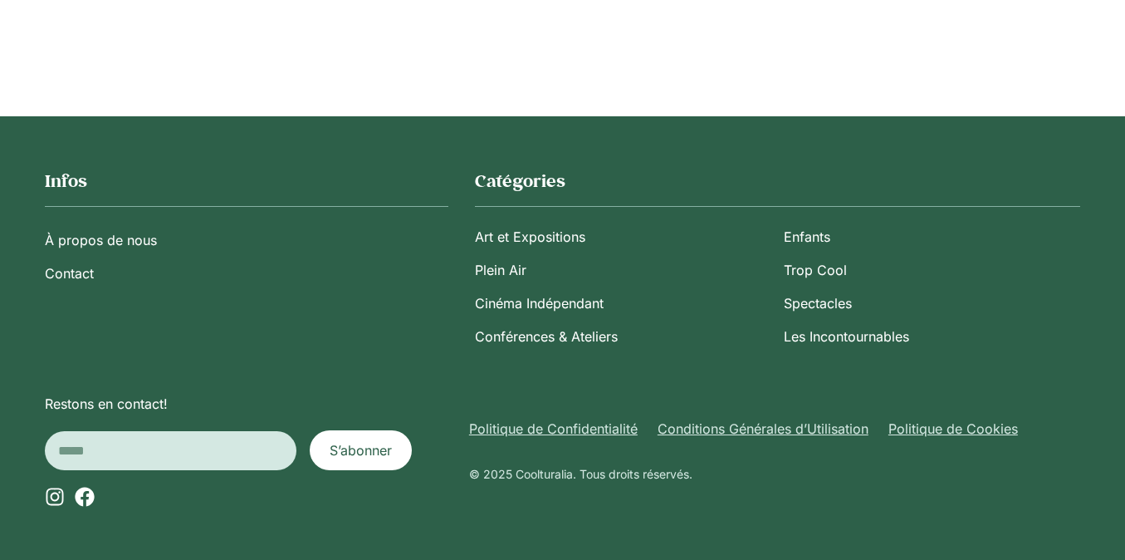
scroll to position [25553, 0]
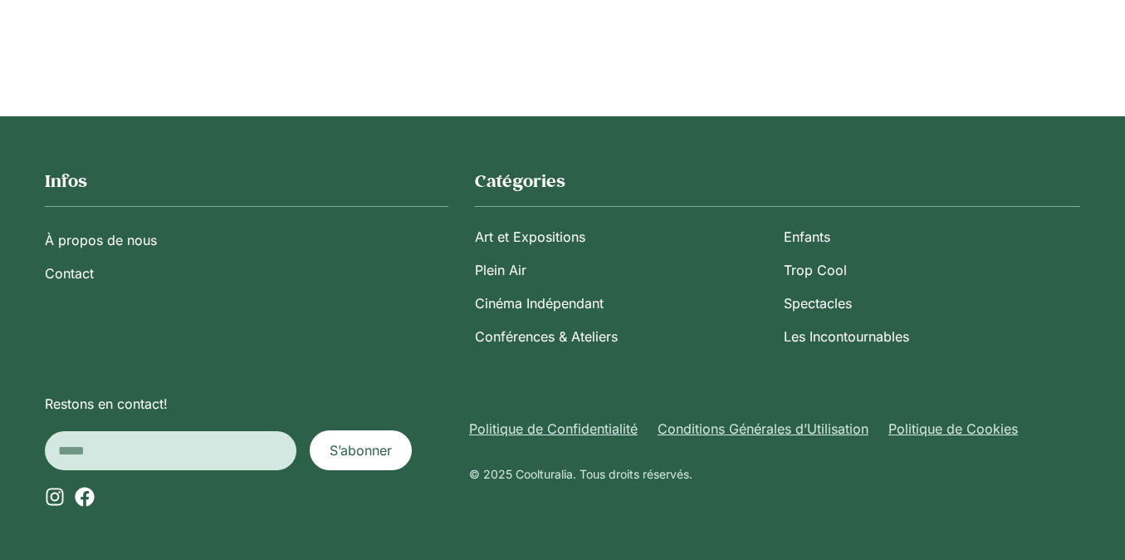
scroll to position [36248, 0]
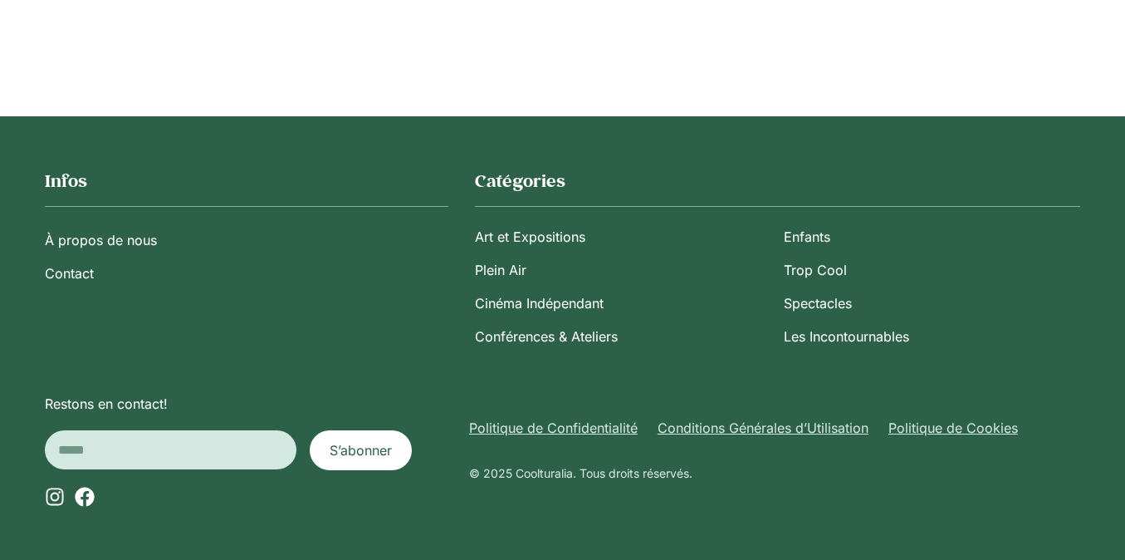
scroll to position [46728, 0]
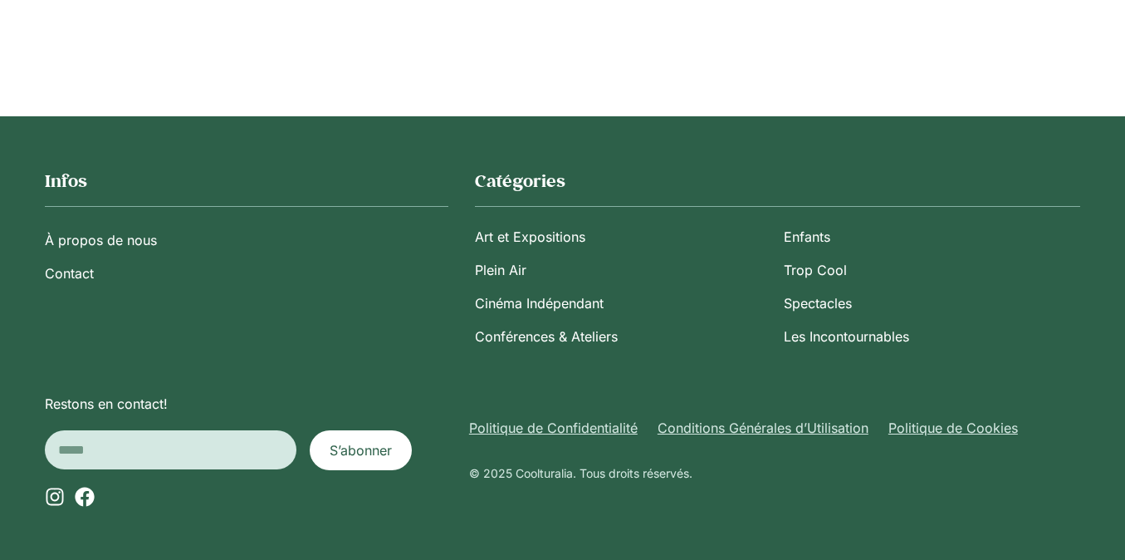
scroll to position [57310, 0]
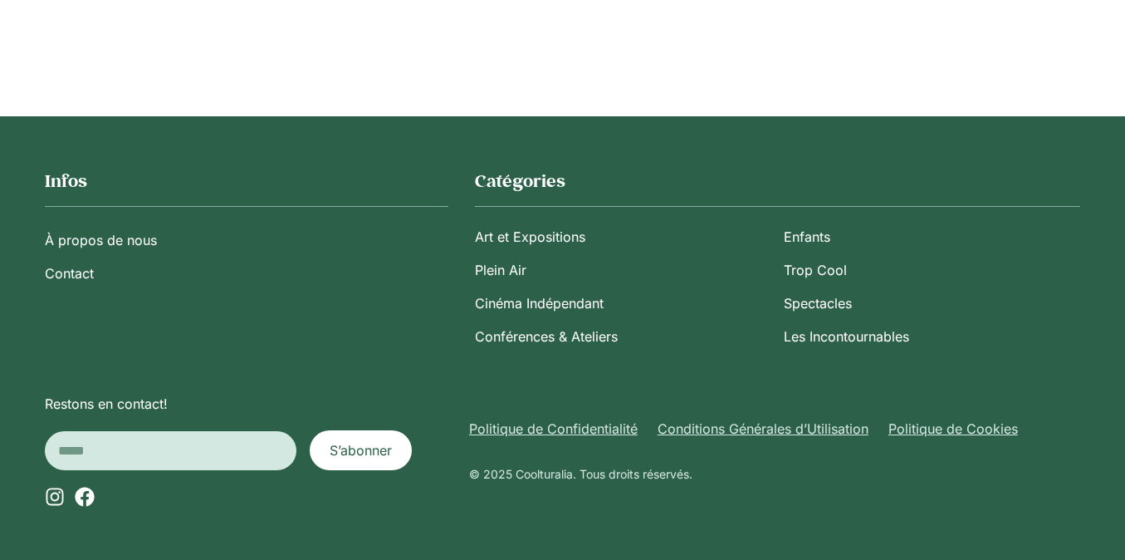
scroll to position [67807, 0]
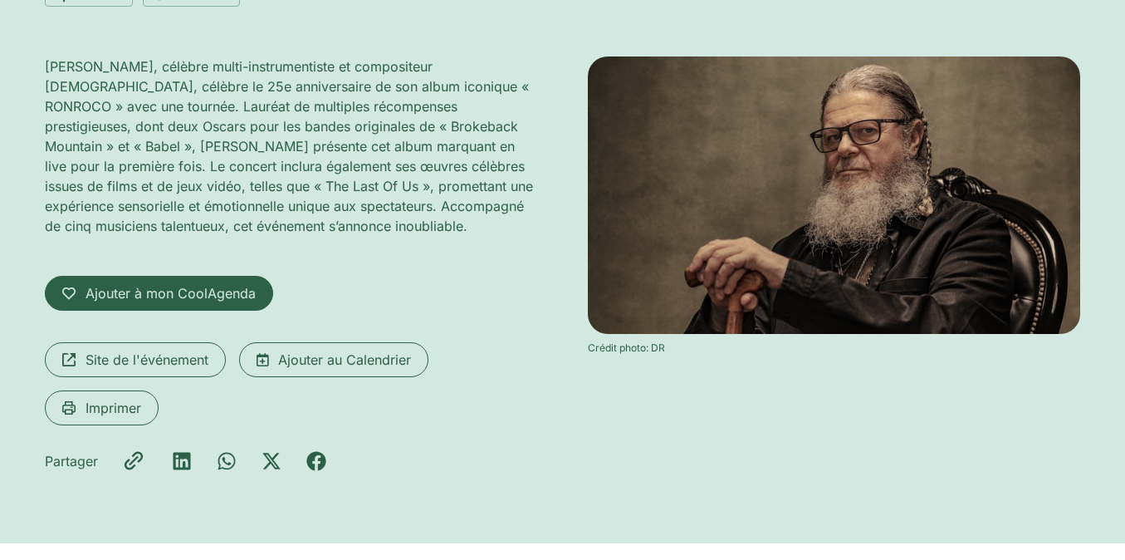
scroll to position [447, 0]
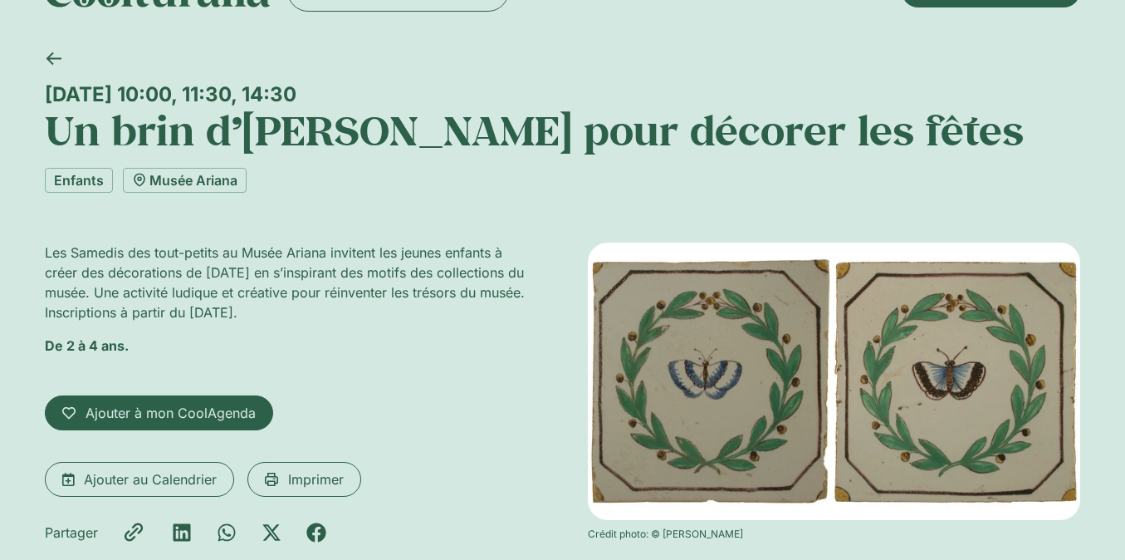
scroll to position [56, 0]
click at [203, 483] on span "Ajouter au Calendrier" at bounding box center [150, 479] width 133 height 20
